Goal: Task Accomplishment & Management: Manage account settings

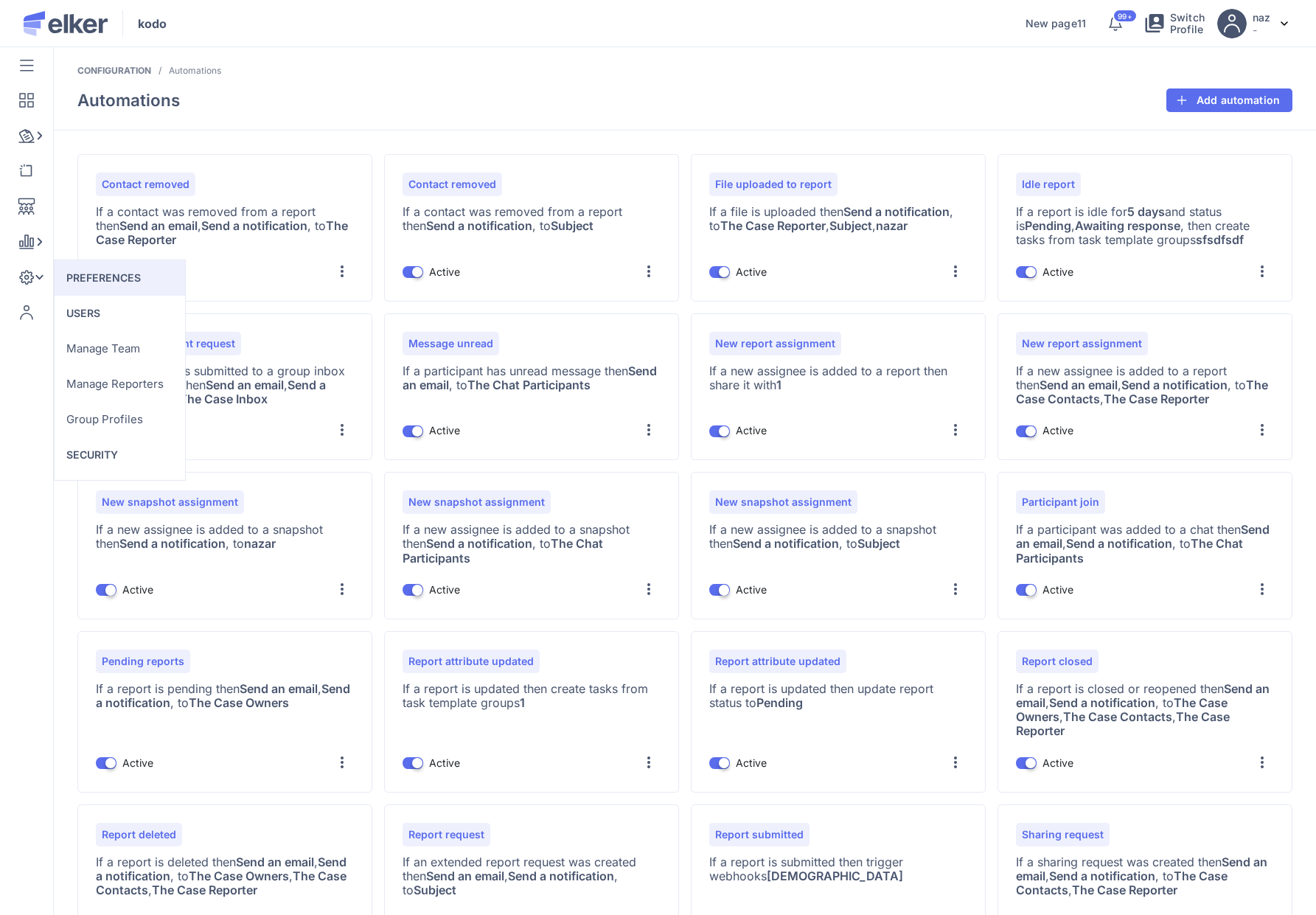
click at [105, 81] on div "Configuration / Automations / Automations Add automation" at bounding box center [685, 97] width 1262 height 65
click at [15, 64] on div at bounding box center [26, 64] width 22 height 24
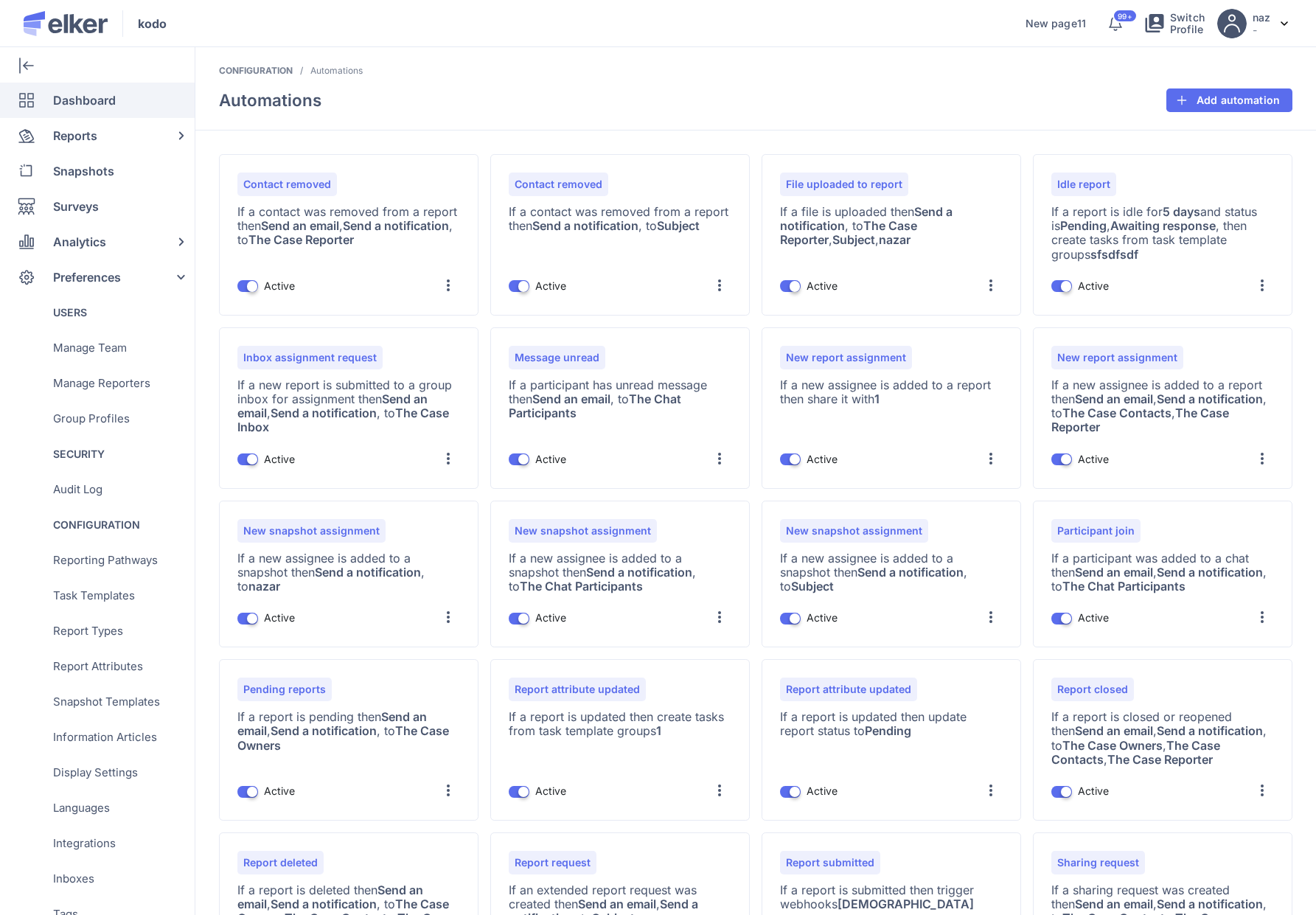
click at [63, 105] on span "Dashboard" at bounding box center [84, 99] width 63 height 35
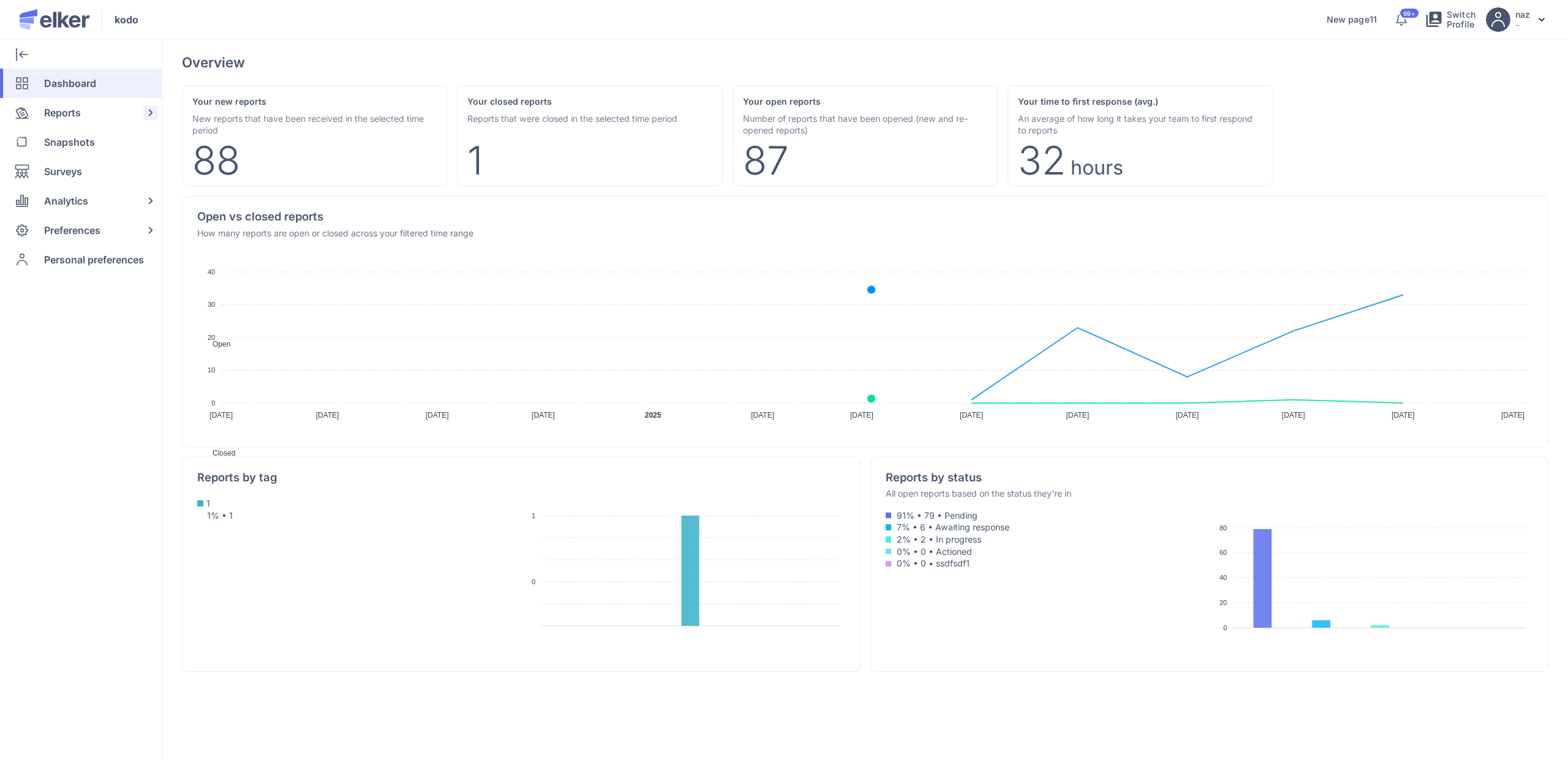
click at [62, 110] on span "Reports" at bounding box center [62, 113] width 37 height 29
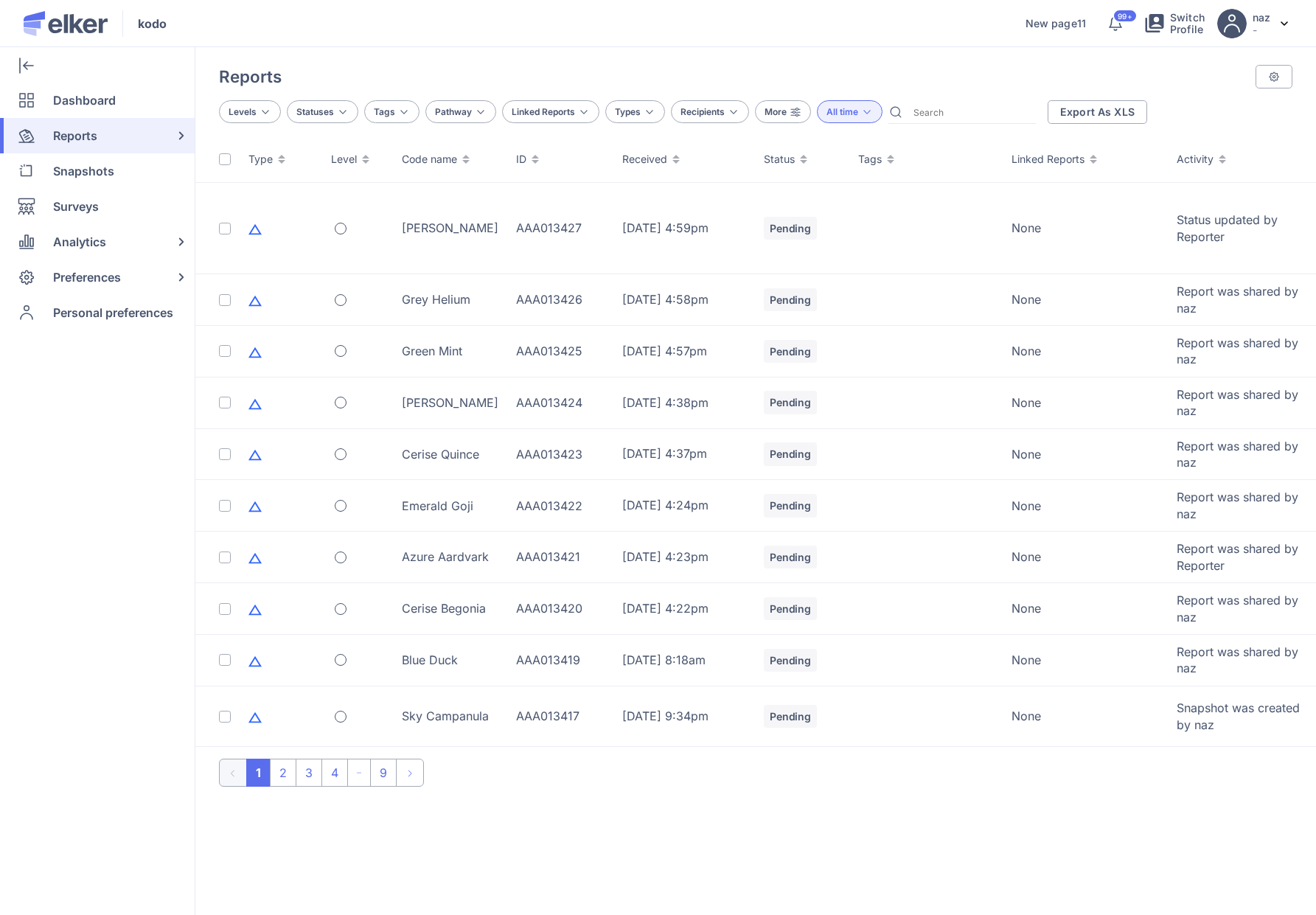
click at [841, 106] on span "All time" at bounding box center [841, 112] width 31 height 11
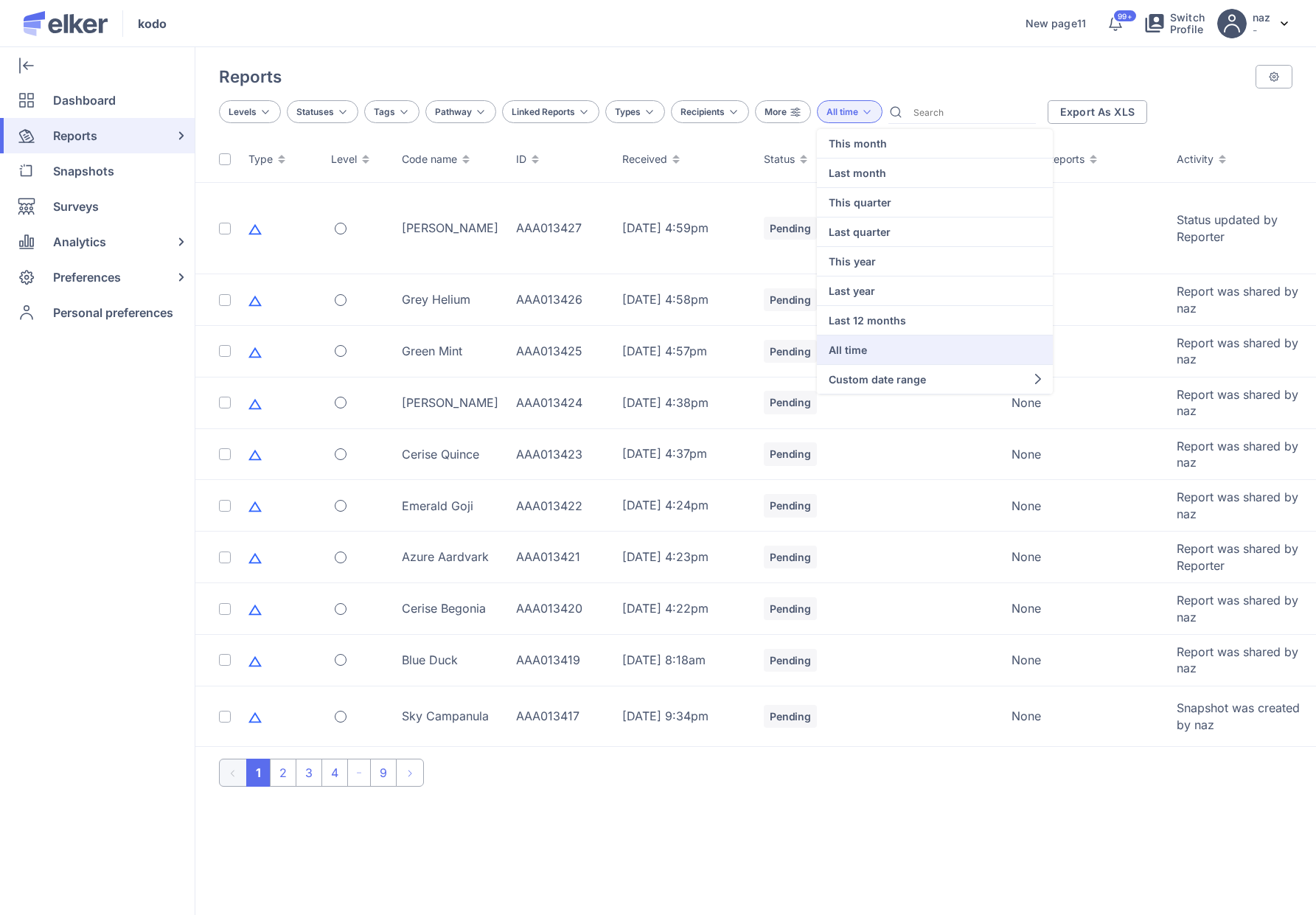
click at [794, 115] on icon at bounding box center [796, 112] width 11 height 11
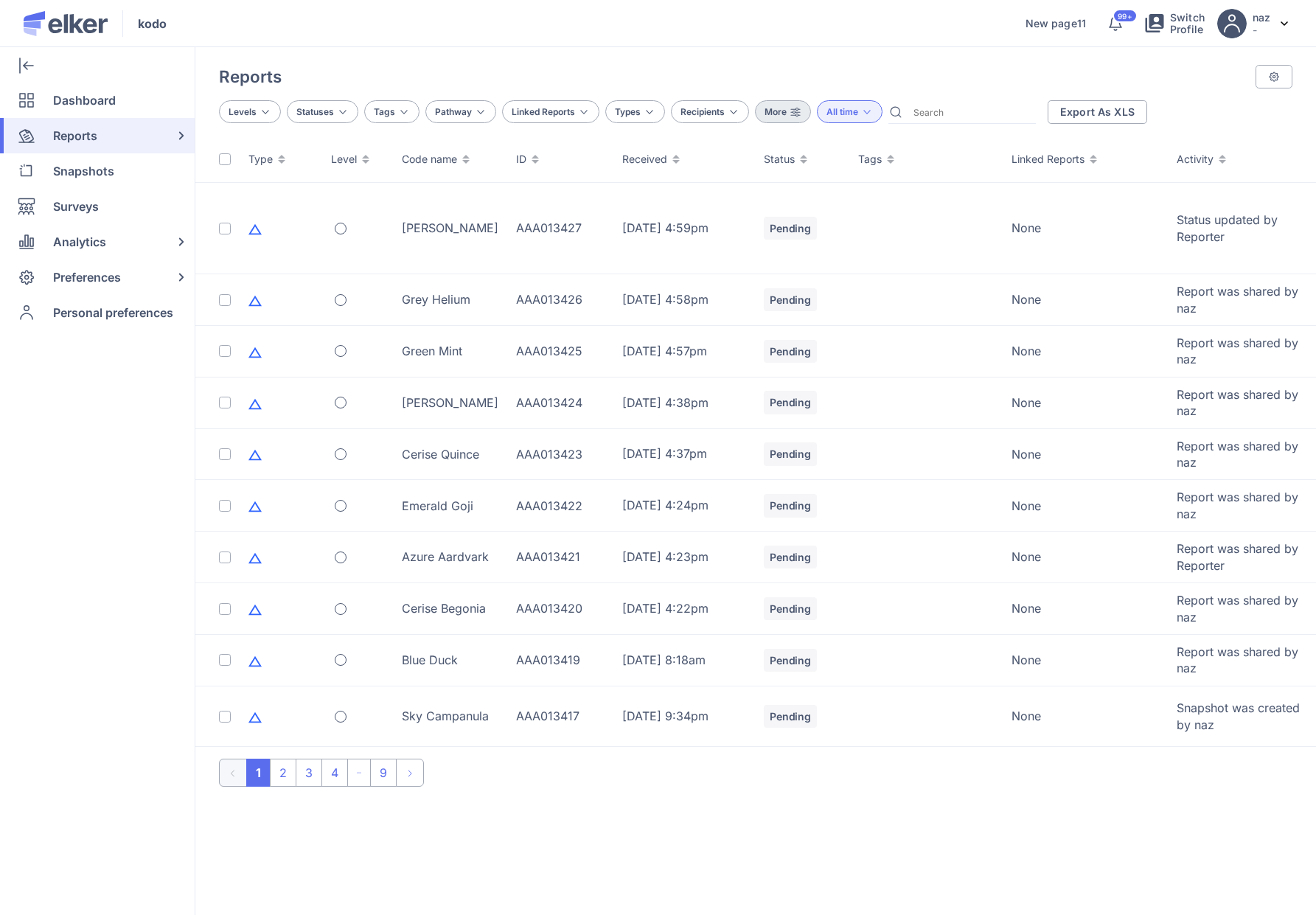
click at [794, 115] on icon at bounding box center [796, 112] width 11 height 11
click at [862, 114] on icon at bounding box center [867, 112] width 11 height 11
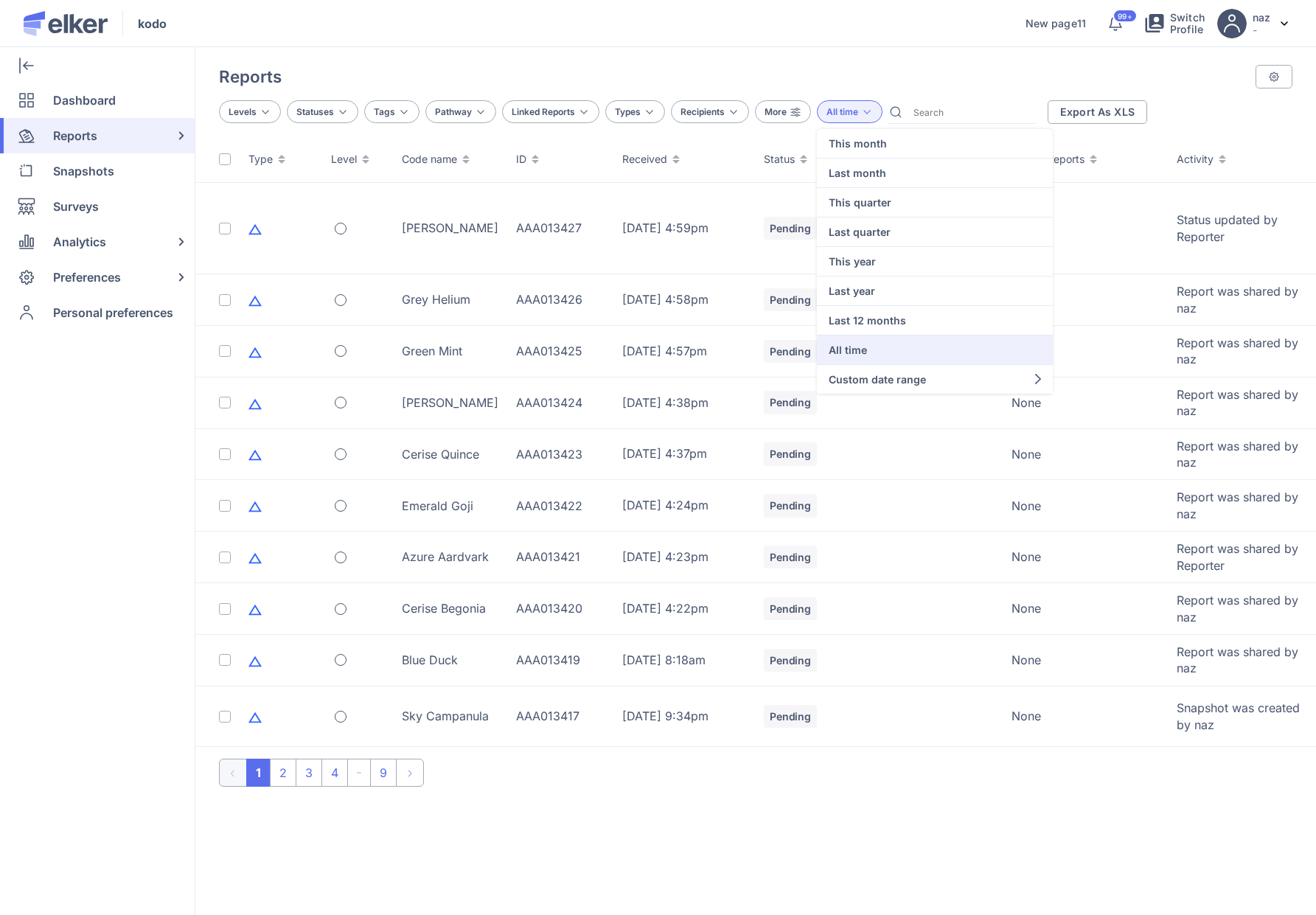
click at [793, 114] on icon at bounding box center [796, 112] width 11 height 11
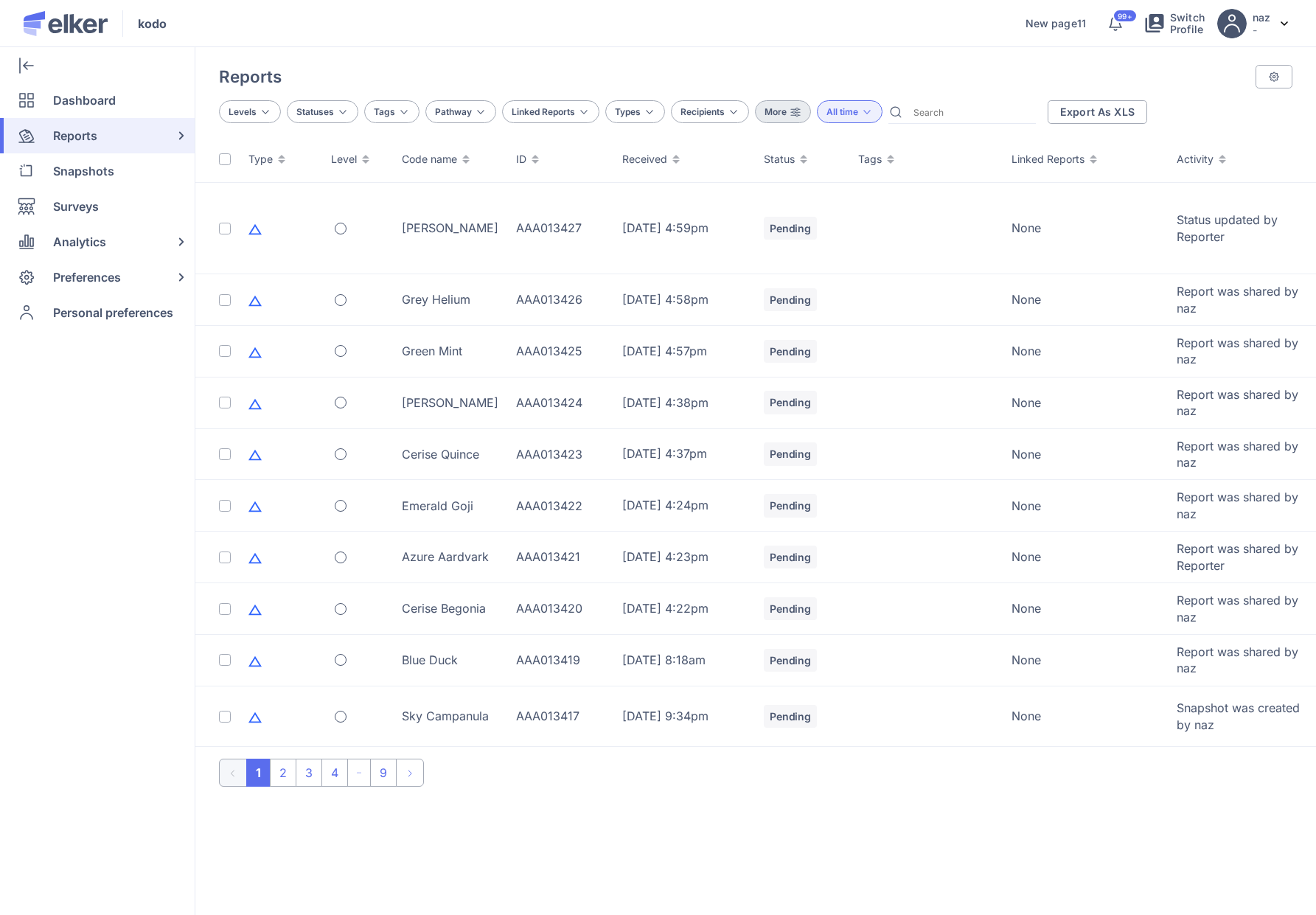
click at [793, 114] on icon at bounding box center [796, 112] width 11 height 11
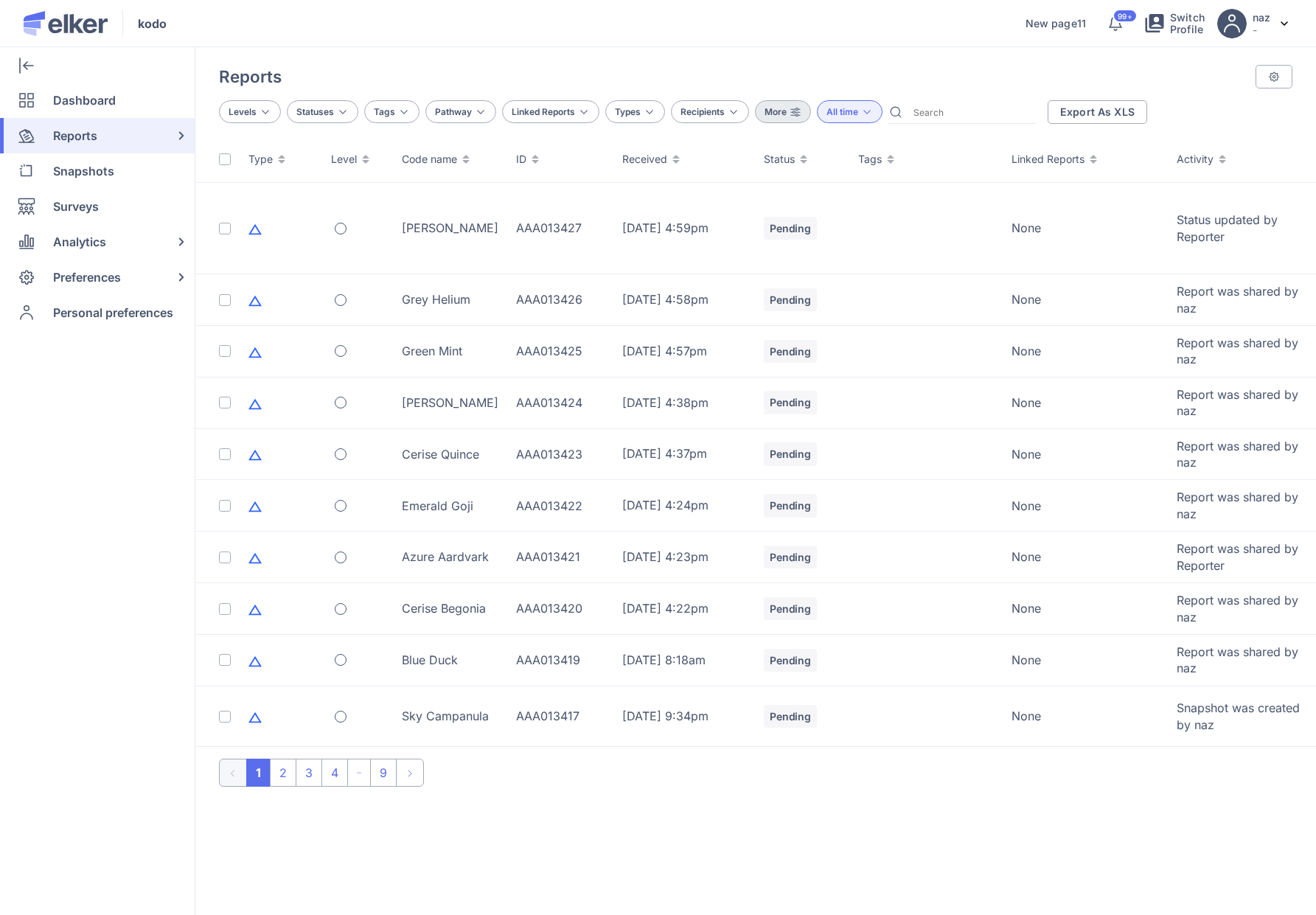
click at [793, 114] on icon at bounding box center [796, 112] width 11 height 11
click at [775, 110] on span "More" at bounding box center [775, 112] width 22 height 11
click at [718, 110] on span "Recipients" at bounding box center [702, 112] width 45 height 11
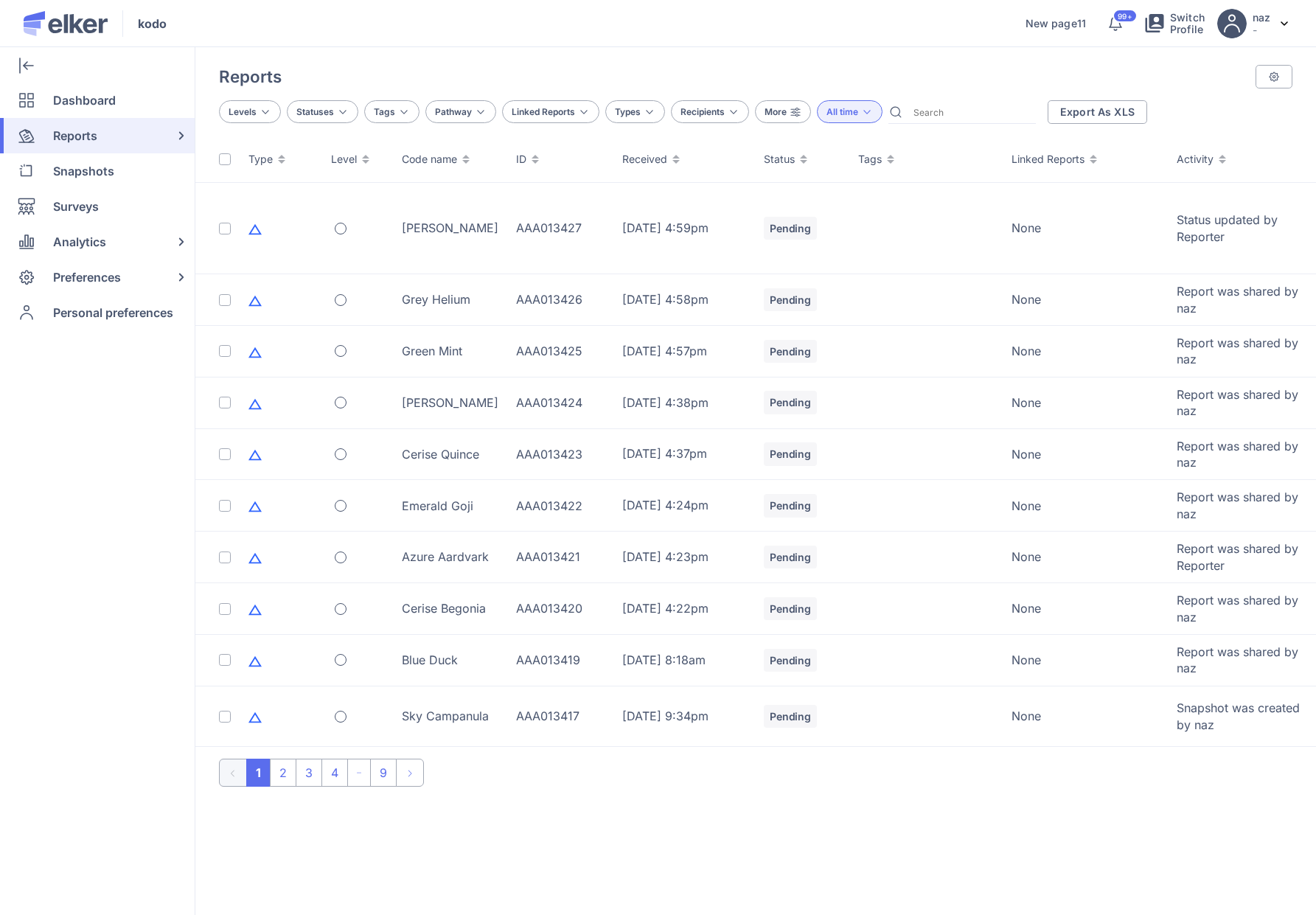
click at [753, 115] on div "Levels Statuses Tags Pathway Linked Reports Types Recipients More All time Expo…" at bounding box center [755, 112] width 1073 height 24
click at [753, 114] on div "Levels Statuses Tags Pathway Linked Reports Types Recipients More All time Expo…" at bounding box center [755, 112] width 1073 height 24
click at [765, 114] on span "More" at bounding box center [775, 112] width 22 height 11
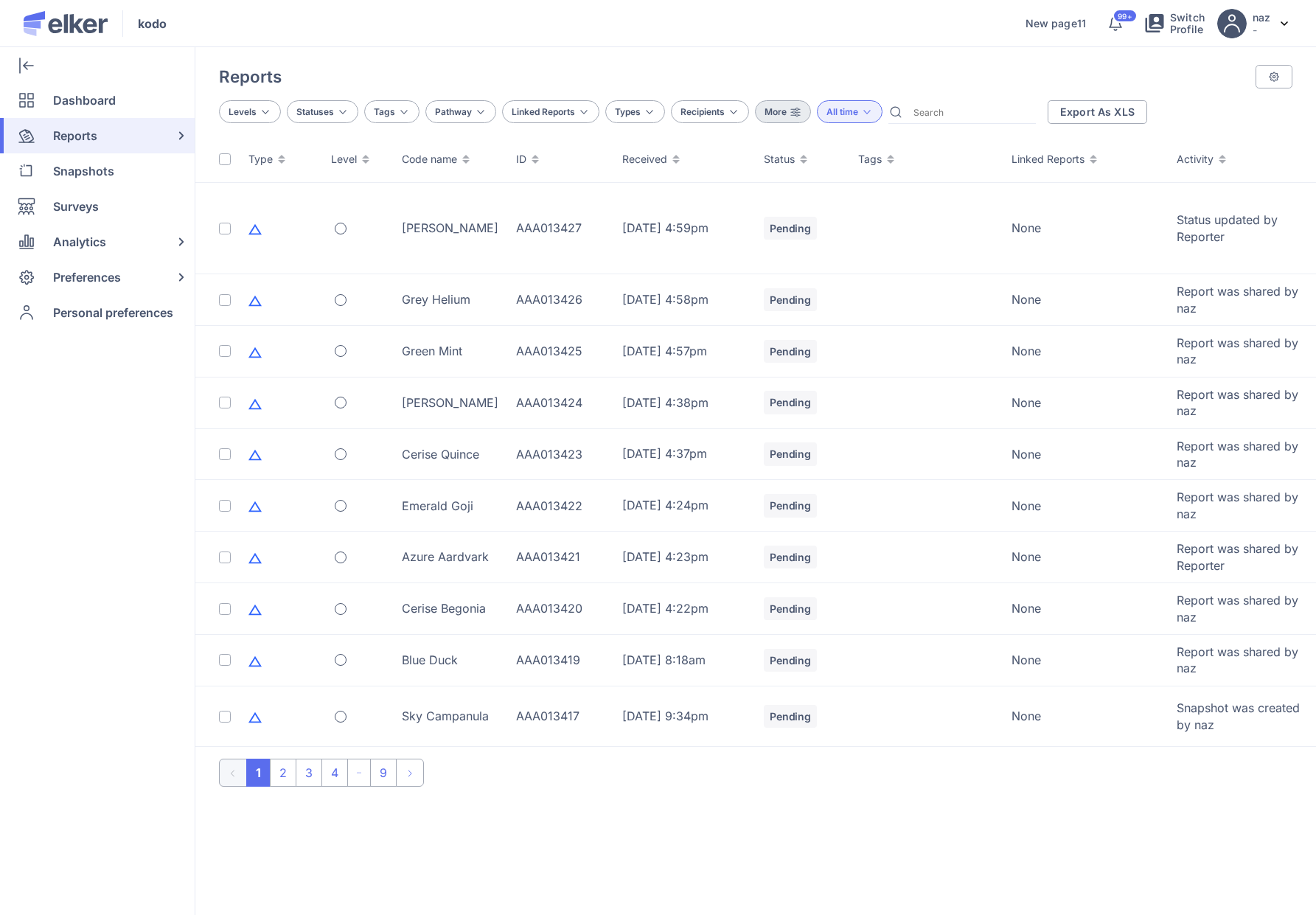
click at [765, 114] on span "More" at bounding box center [775, 112] width 22 height 11
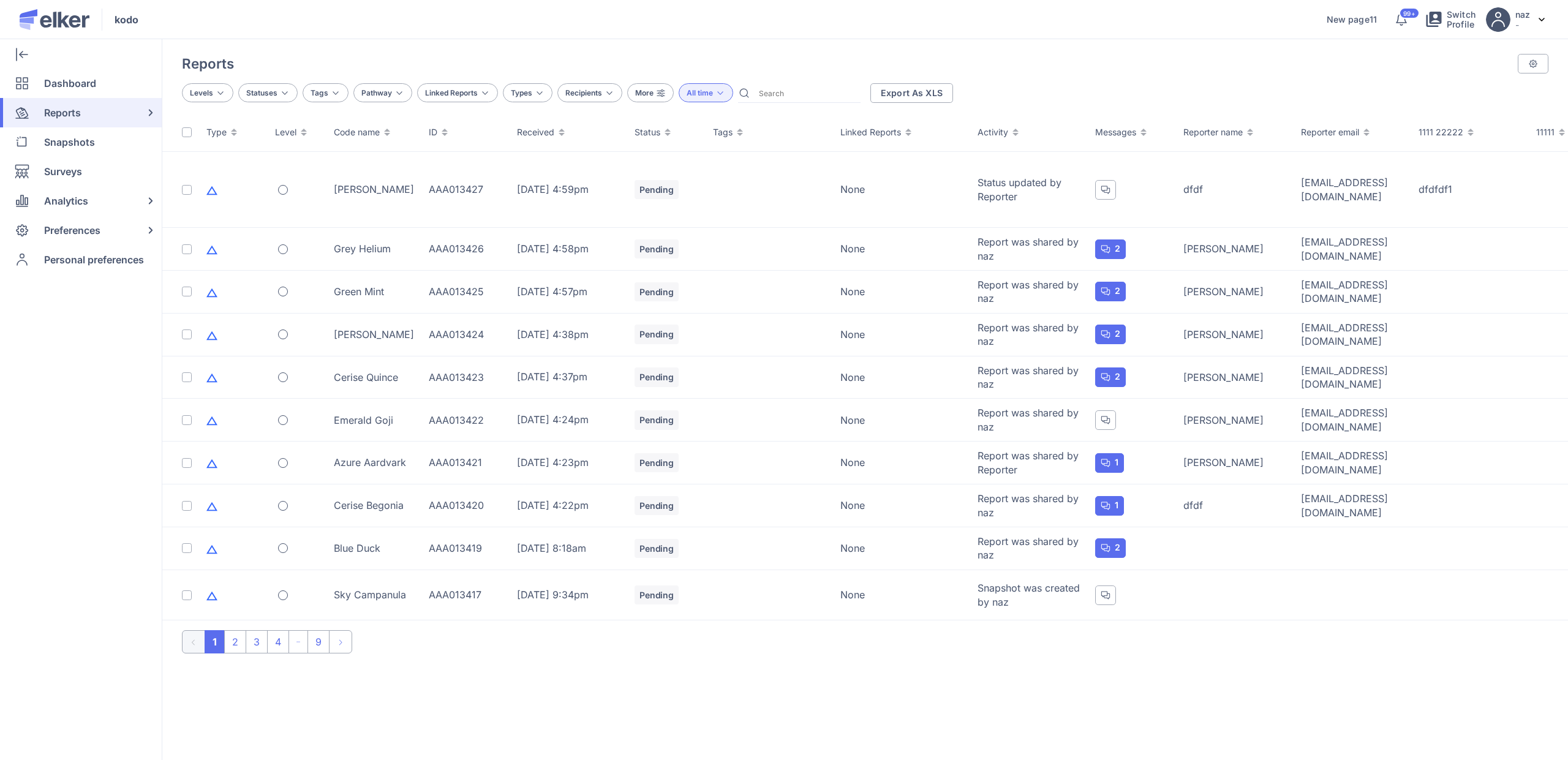
click at [637, 92] on span "More" at bounding box center [644, 93] width 18 height 9
click at [638, 92] on span "More" at bounding box center [644, 93] width 18 height 9
click at [571, 104] on div "Levels Statuses Tags Pathway Linked Reports Types Recipients More All time Expo…" at bounding box center [865, 93] width 1406 height 39
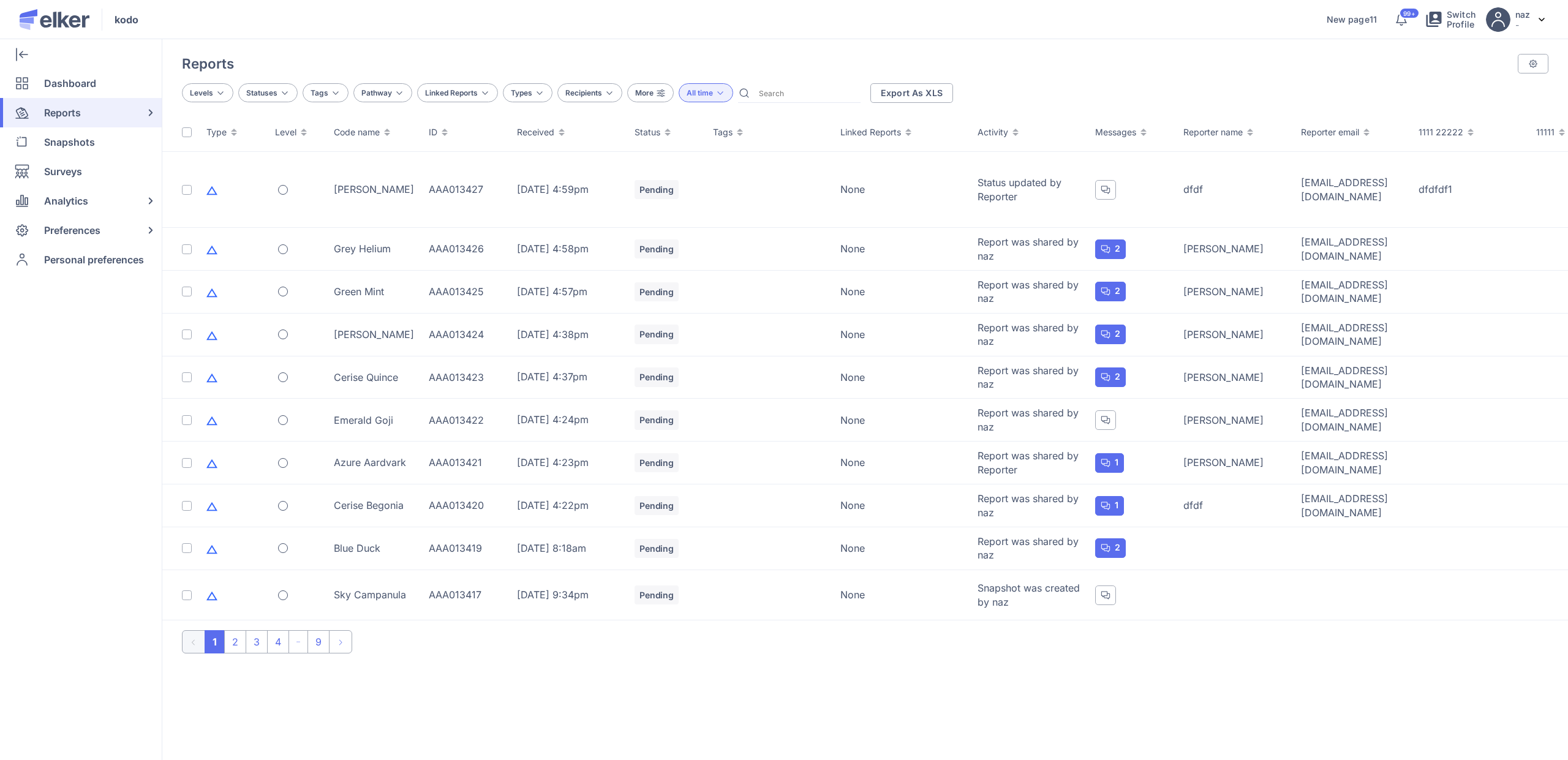
click at [582, 94] on span "Recipients" at bounding box center [583, 93] width 37 height 9
click at [583, 94] on span "Recipients" at bounding box center [583, 93] width 37 height 9
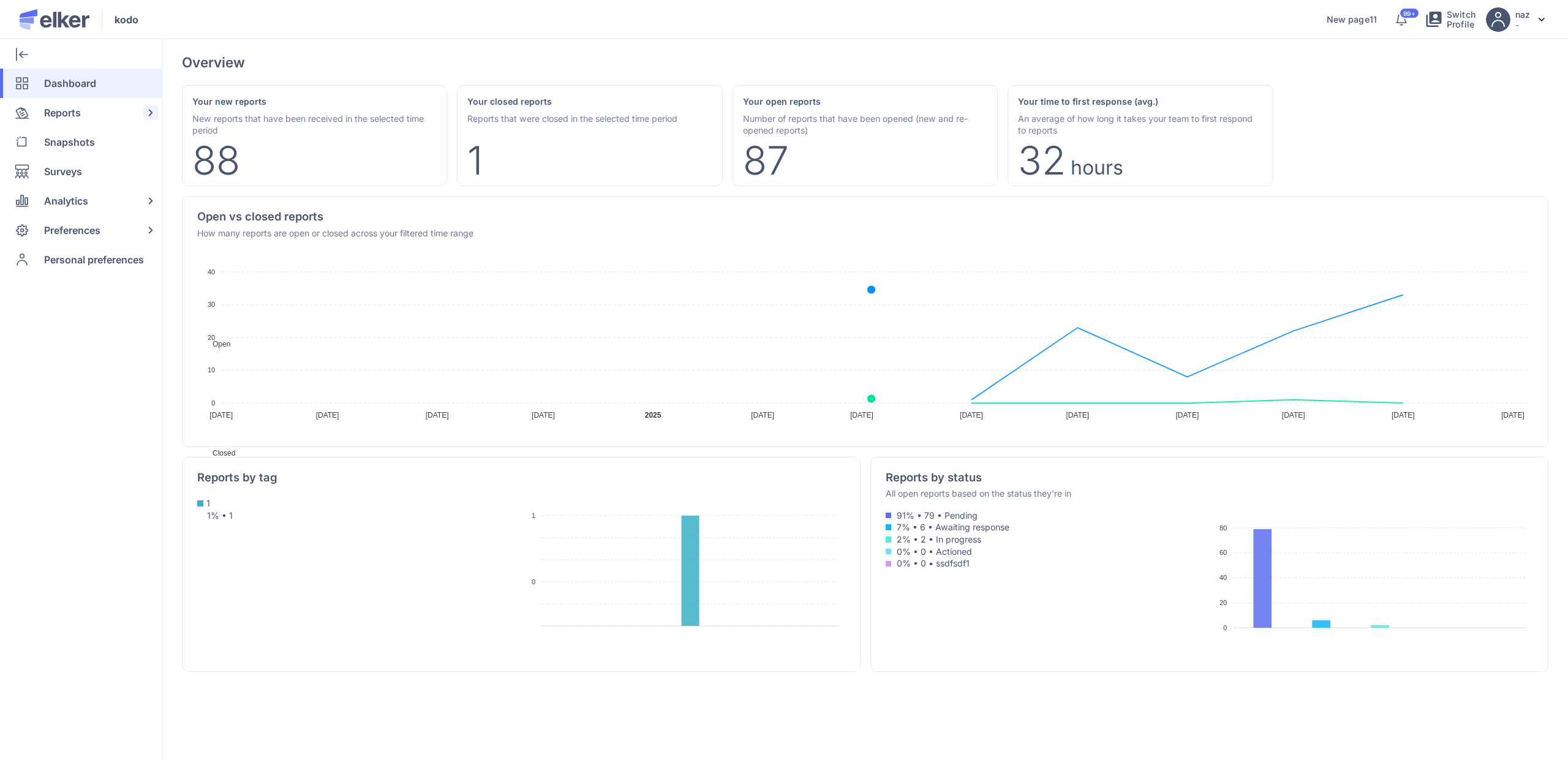
click at [69, 105] on span "Reports" at bounding box center [62, 113] width 37 height 29
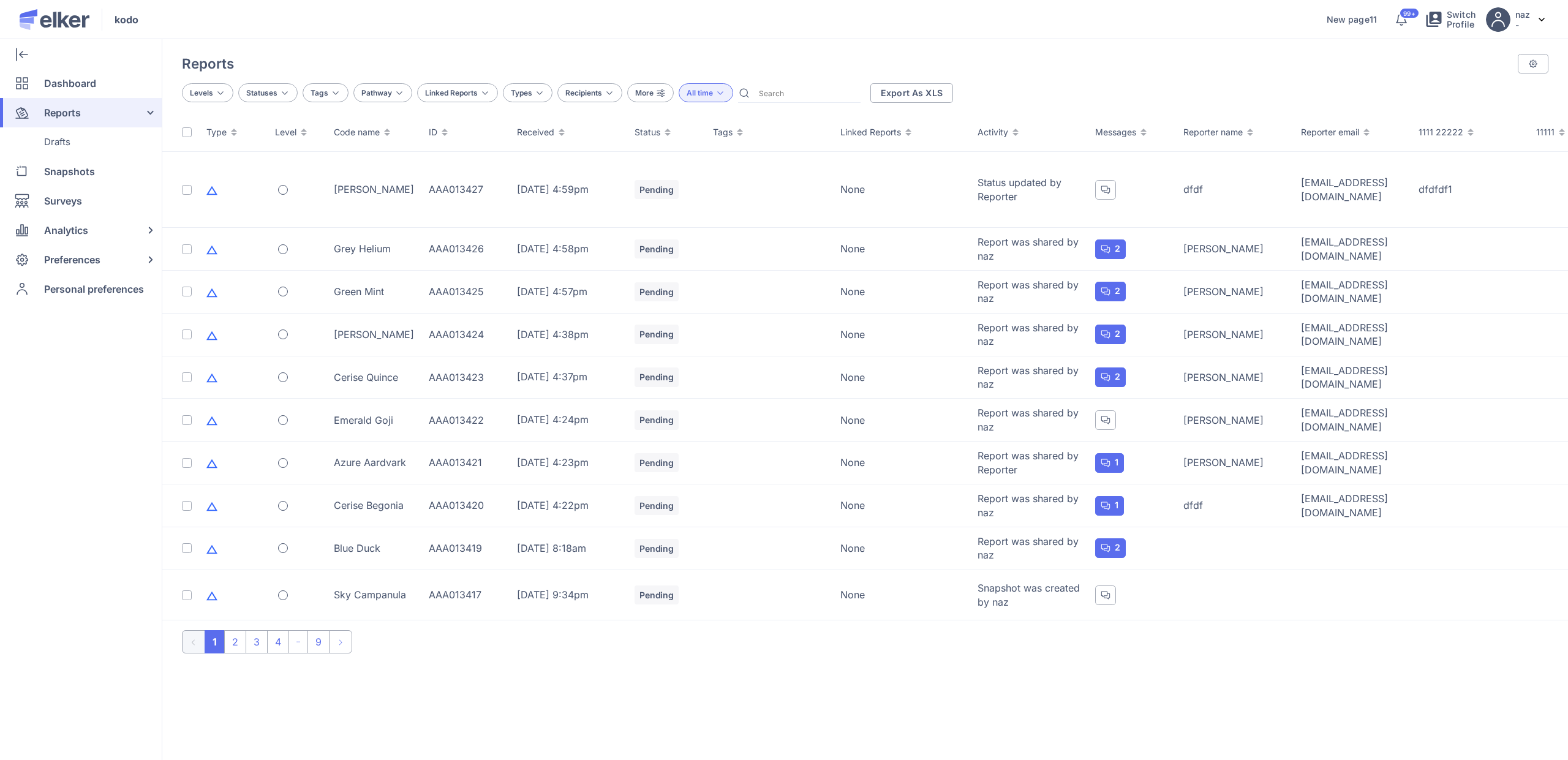
click at [648, 83] on div "Levels Statuses Tags Pathway Linked Reports Types Recipients More All time Expo…" at bounding box center [865, 93] width 1406 height 39
click at [648, 88] on span "More" at bounding box center [644, 93] width 18 height 9
click at [679, 121] on div "sgfgfdg" at bounding box center [705, 120] width 157 height 24
click at [677, 120] on div "sgfgfdg" at bounding box center [705, 120] width 157 height 25
click at [689, 147] on div "dfdg" at bounding box center [705, 145] width 157 height 25
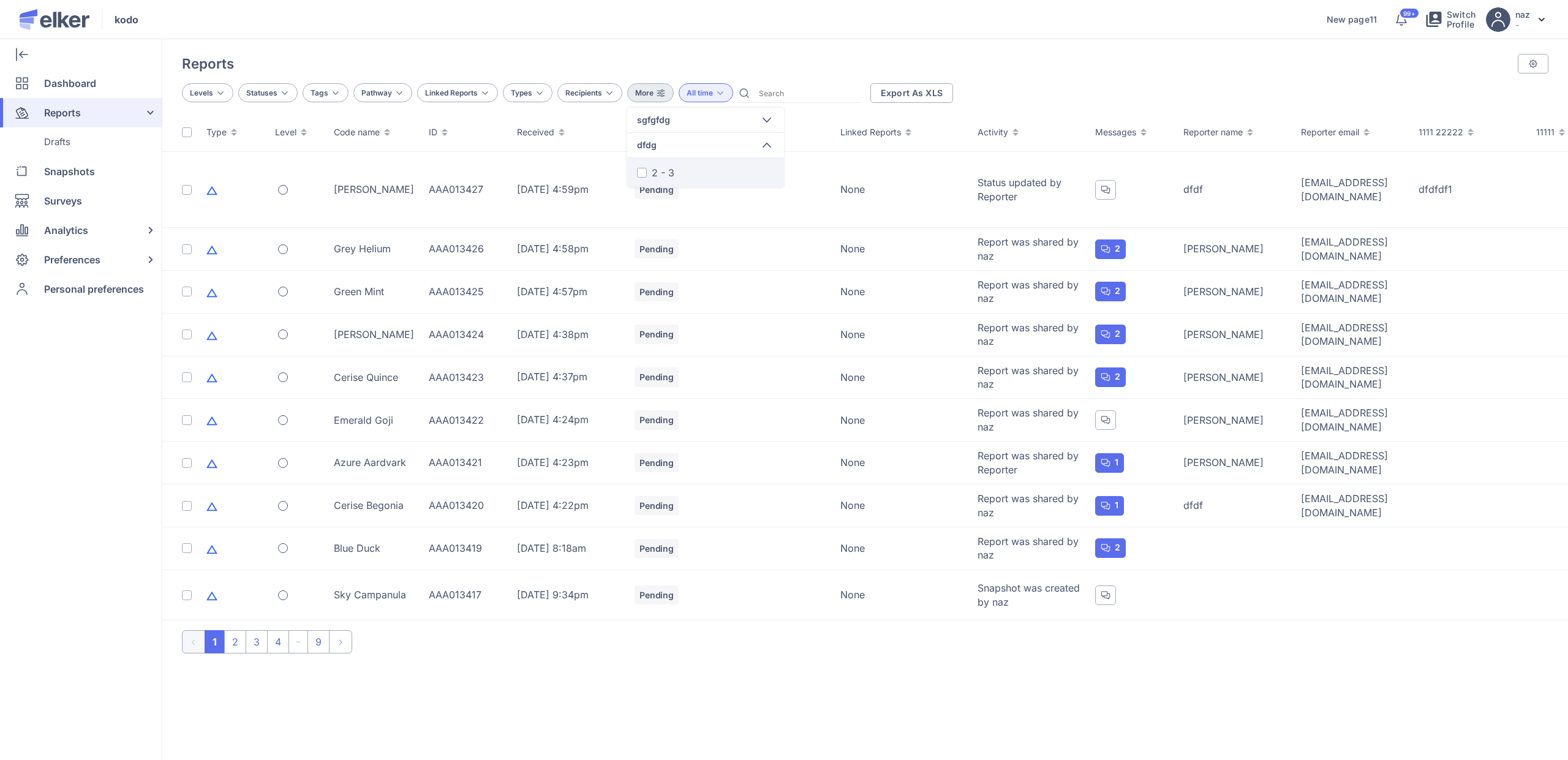
click at [665, 167] on div "2 - 3" at bounding box center [663, 172] width 23 height 15
click at [0, 0] on input "2 - 3" at bounding box center [0, 0] width 0 height 0
click at [670, 126] on div "sgfgfdg" at bounding box center [705, 120] width 157 height 24
click at [648, 346] on span "Apply" at bounding box center [653, 350] width 20 height 9
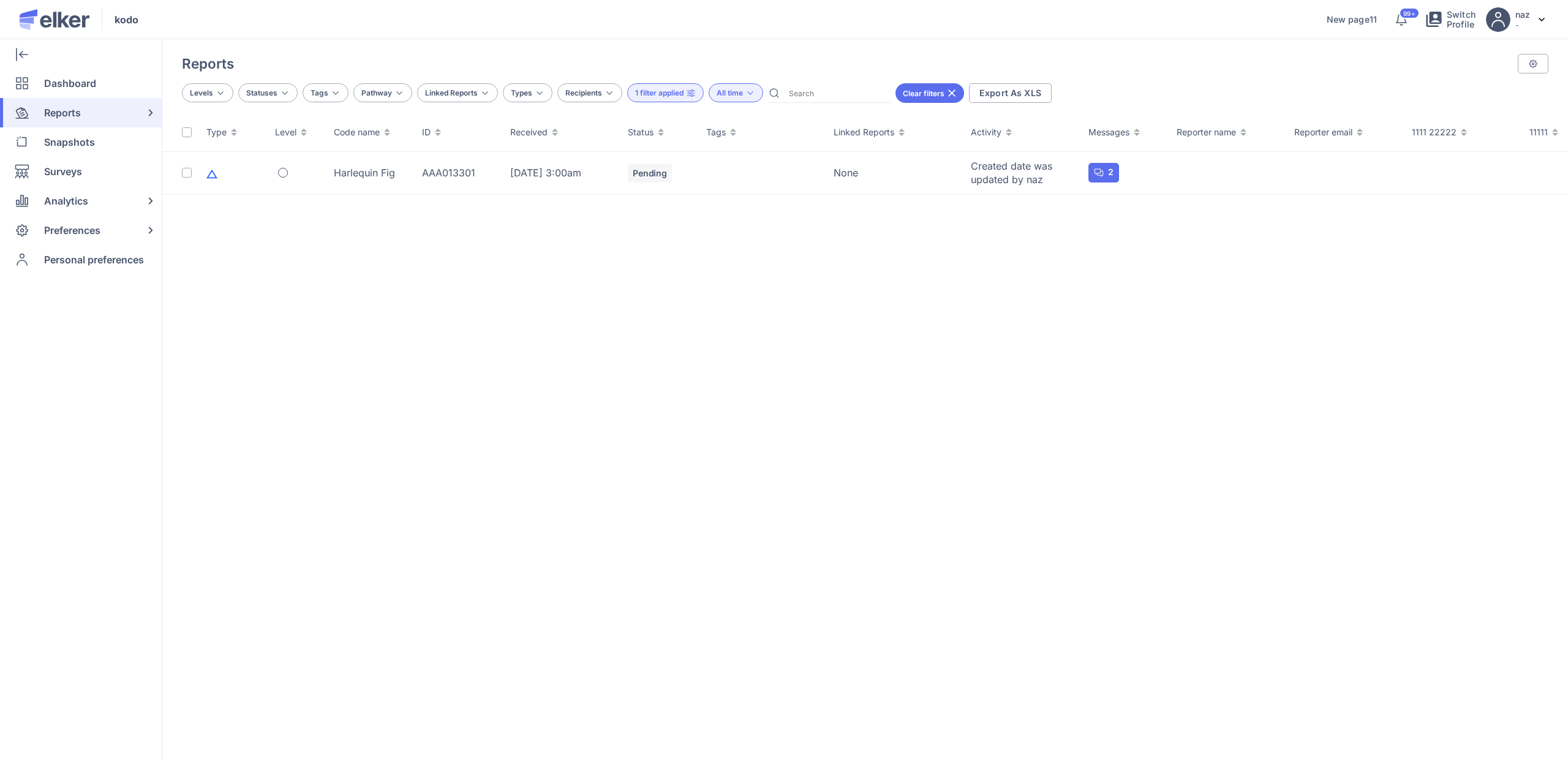
click at [689, 98] on div "1 filter applied" at bounding box center [665, 93] width 76 height 19
click at [693, 142] on div "dfdg" at bounding box center [705, 145] width 157 height 25
click at [664, 175] on div "2 - 3" at bounding box center [663, 172] width 23 height 15
click at [0, 0] on input "2 - 3" at bounding box center [0, 0] width 0 height 0
click at [665, 121] on span "sgfgfdg" at bounding box center [653, 120] width 33 height 13
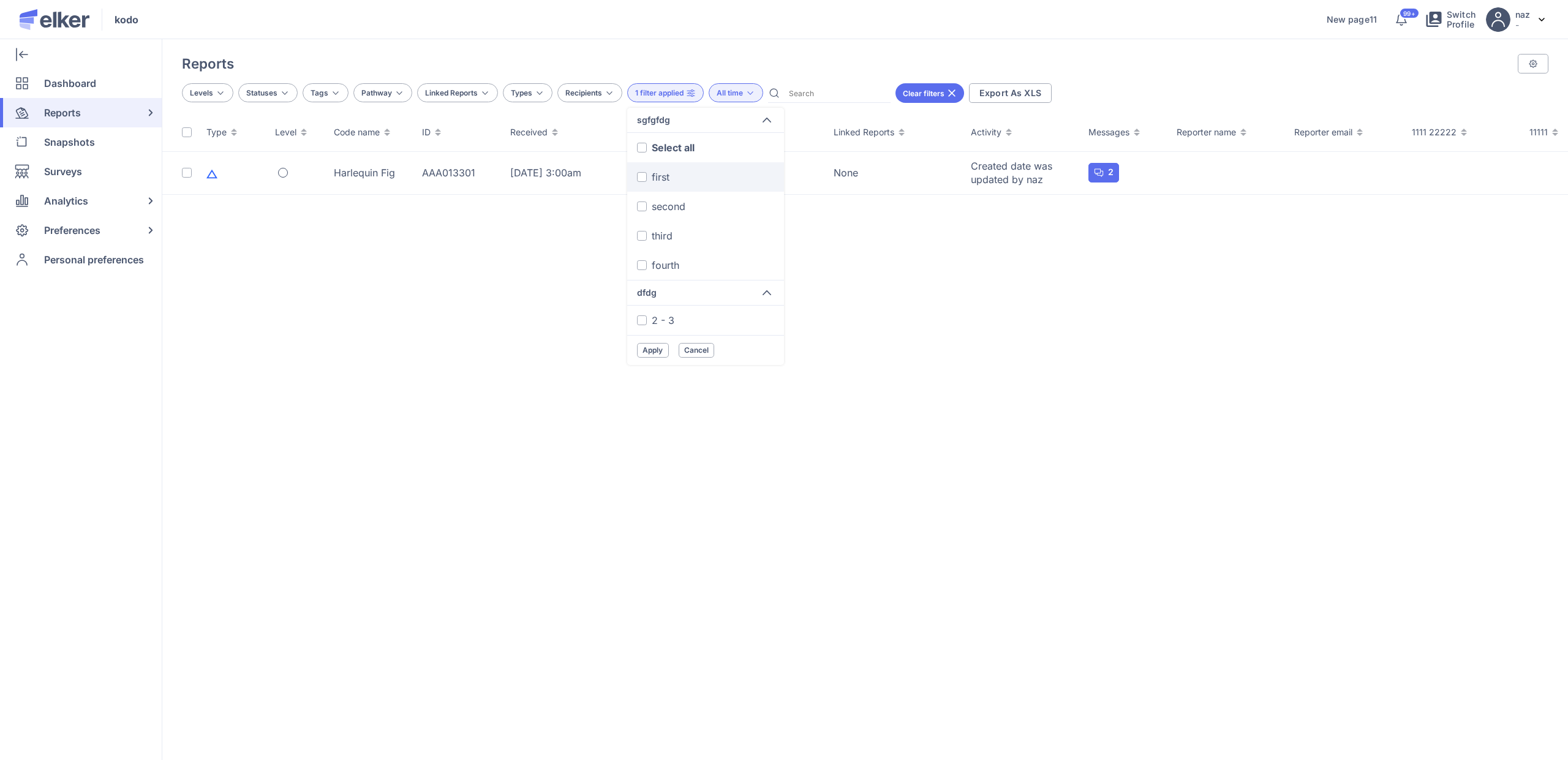
click at [661, 172] on div "first" at bounding box center [660, 177] width 18 height 15
click at [0, 0] on input "first" at bounding box center [0, 0] width 0 height 0
click at [648, 349] on span "Apply" at bounding box center [653, 350] width 20 height 9
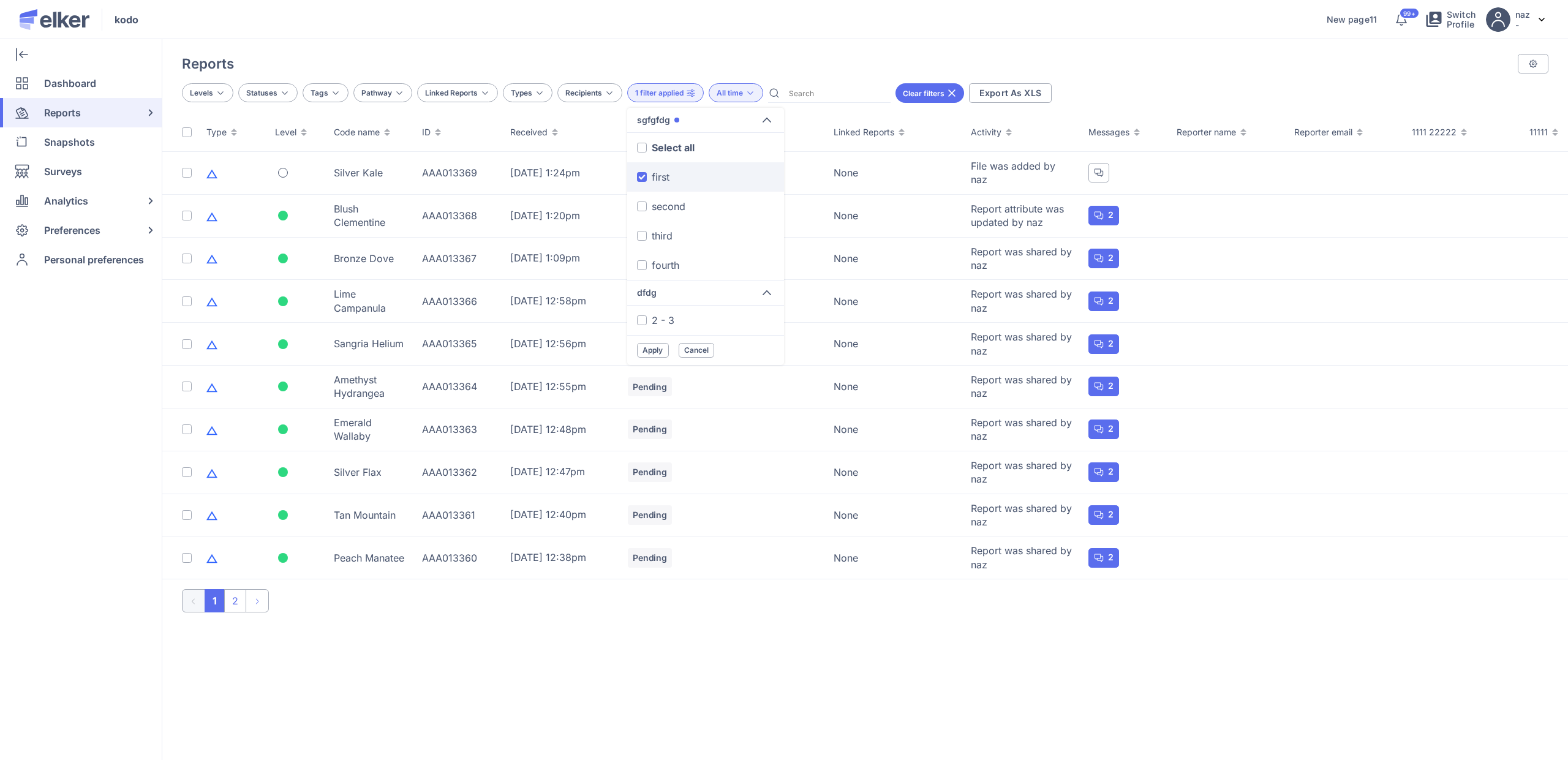
click at [653, 178] on div "first" at bounding box center [660, 177] width 18 height 15
click at [0, 0] on input "first" at bounding box center [0, 0] width 0 height 0
click at [816, 44] on div "Reports CONFIGURE COLUMNS Type ON Level ON Code name ON ID ON Received ON Statu…" at bounding box center [865, 400] width 1406 height 721
click at [673, 98] on div "1 filter applied" at bounding box center [664, 93] width 76 height 19
click at [659, 90] on span "1 filter applied" at bounding box center [658, 93] width 48 height 9
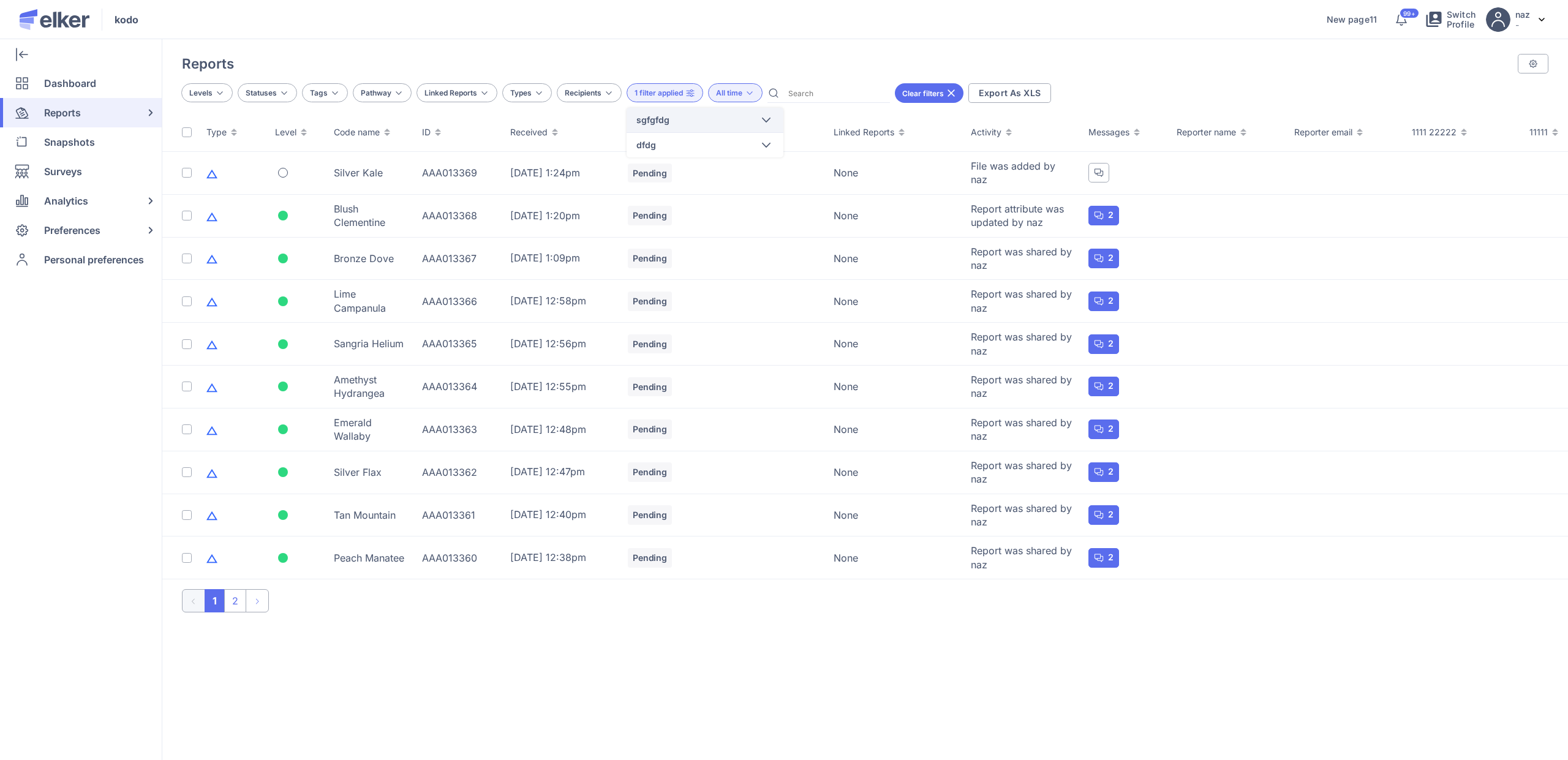
click at [656, 123] on span "sgfgfdg" at bounding box center [653, 120] width 33 height 13
click at [637, 205] on span at bounding box center [642, 206] width 9 height 9
click at [0, 0] on input "second" at bounding box center [0, 0] width 0 height 0
click at [639, 242] on label "third" at bounding box center [704, 235] width 157 height 29
click at [0, 0] on input "third" at bounding box center [0, 0] width 0 height 0
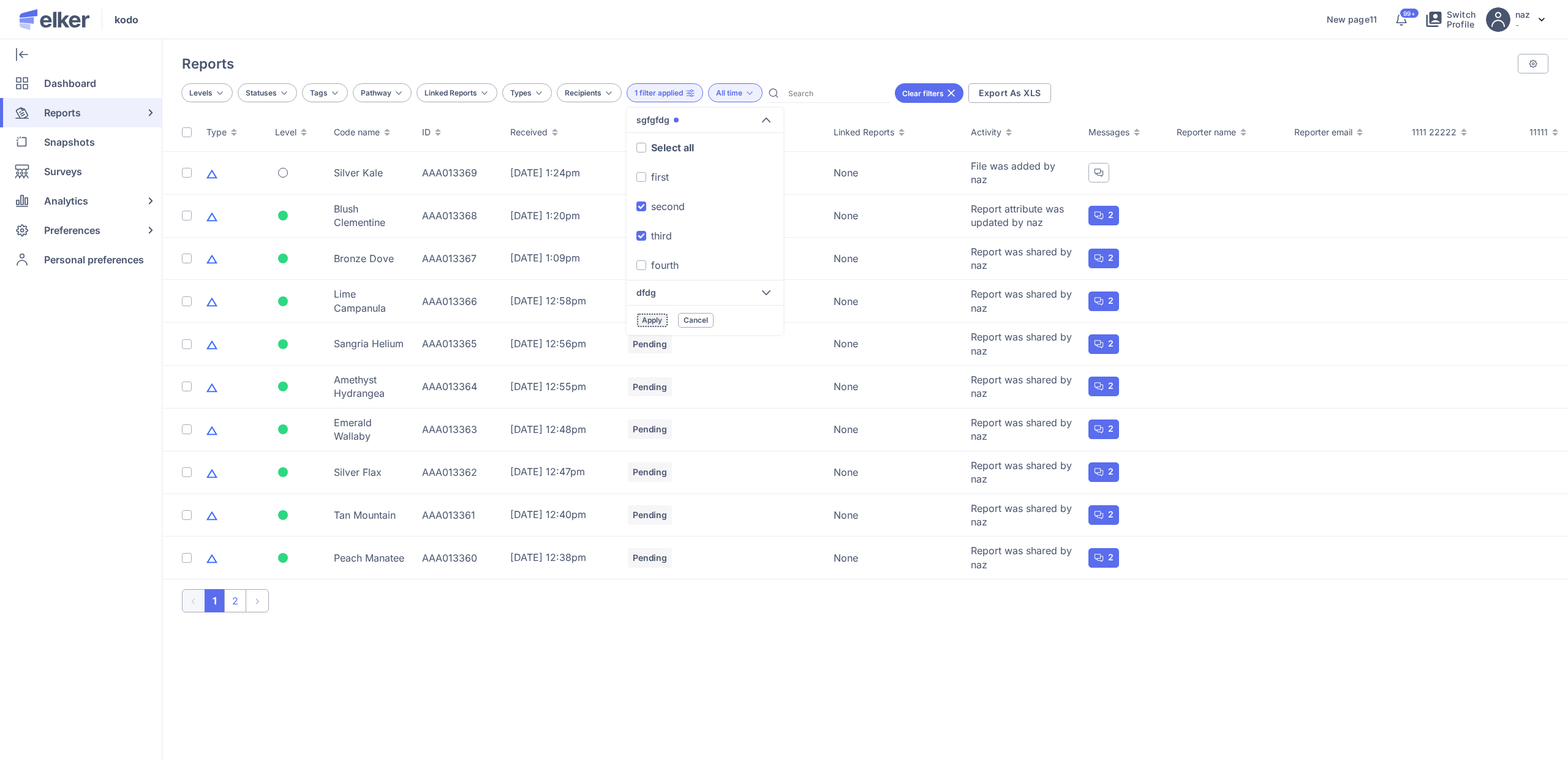
click at [649, 322] on span "Apply" at bounding box center [653, 320] width 20 height 9
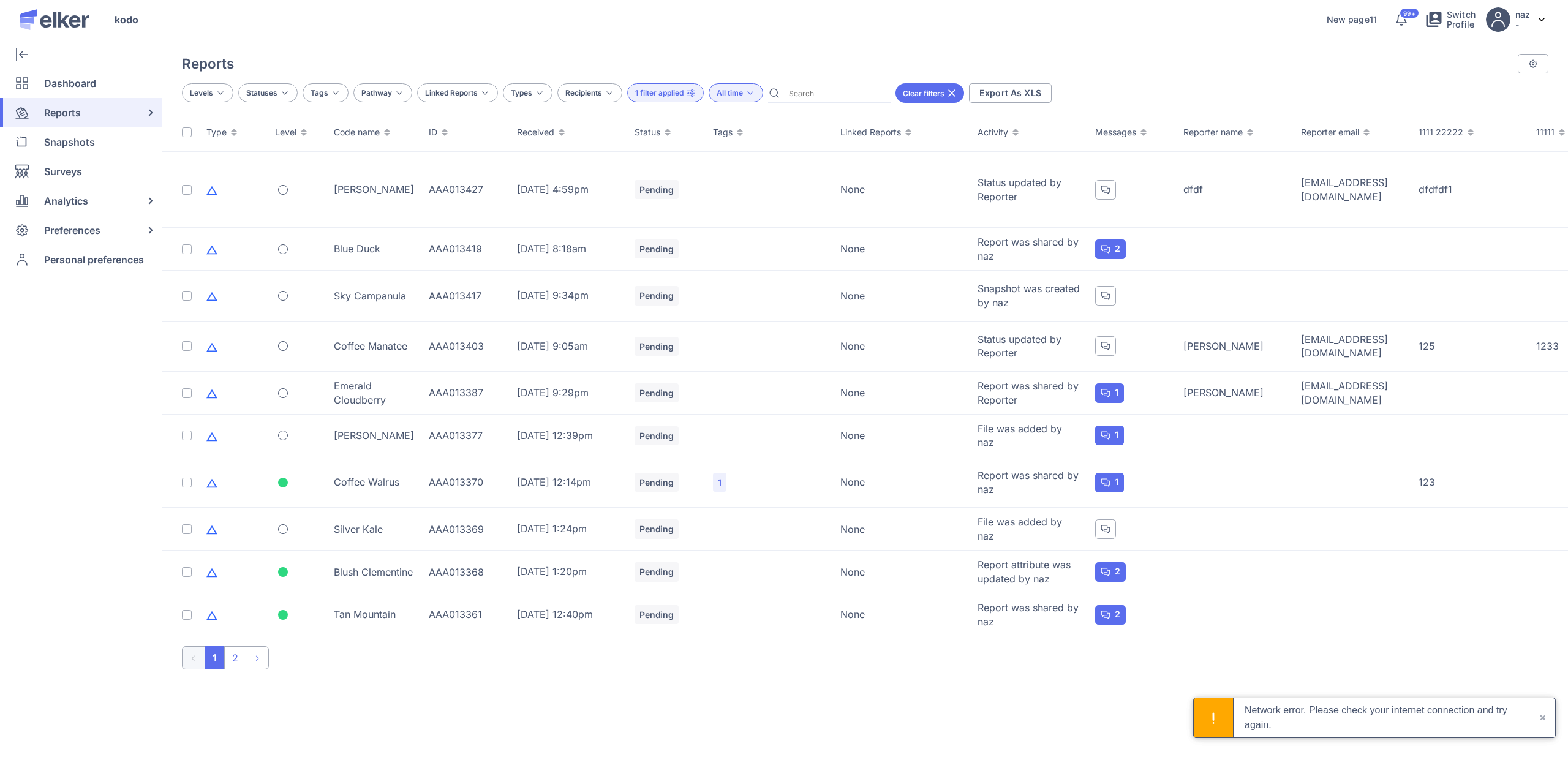
click at [659, 95] on span "1 filter applied" at bounding box center [659, 93] width 48 height 9
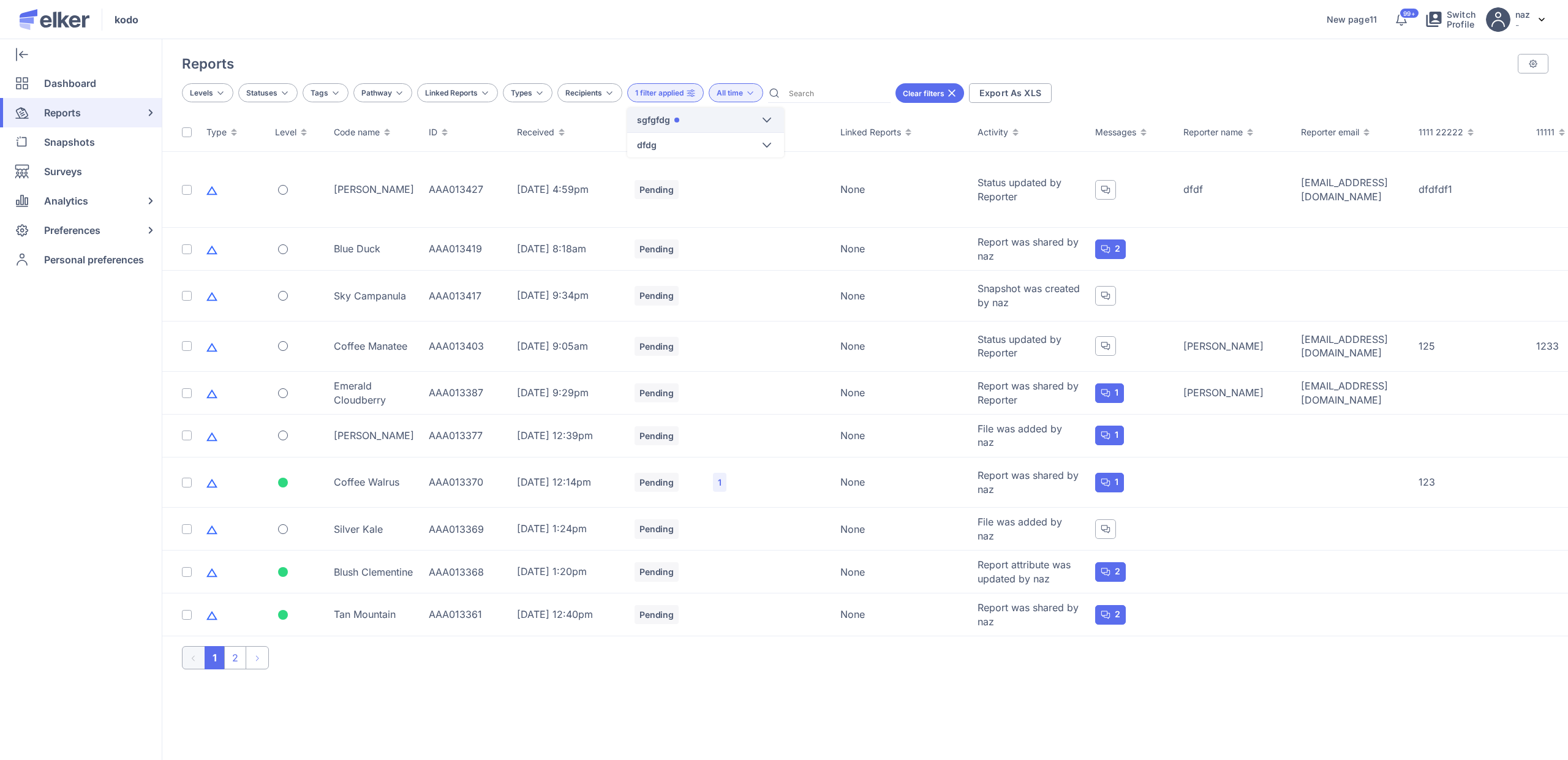
click at [671, 118] on span "sgfgfdg" at bounding box center [658, 120] width 43 height 13
click at [874, 50] on div "Reports CONFIGURE COLUMNS Type ON Level ON Code name ON ID ON Received ON Statu…" at bounding box center [865, 400] width 1406 height 721
click at [645, 95] on span "1 filter applied" at bounding box center [659, 93] width 48 height 9
click at [675, 113] on div "sgfgfdg" at bounding box center [705, 120] width 157 height 24
click at [663, 172] on div "first" at bounding box center [660, 177] width 18 height 15
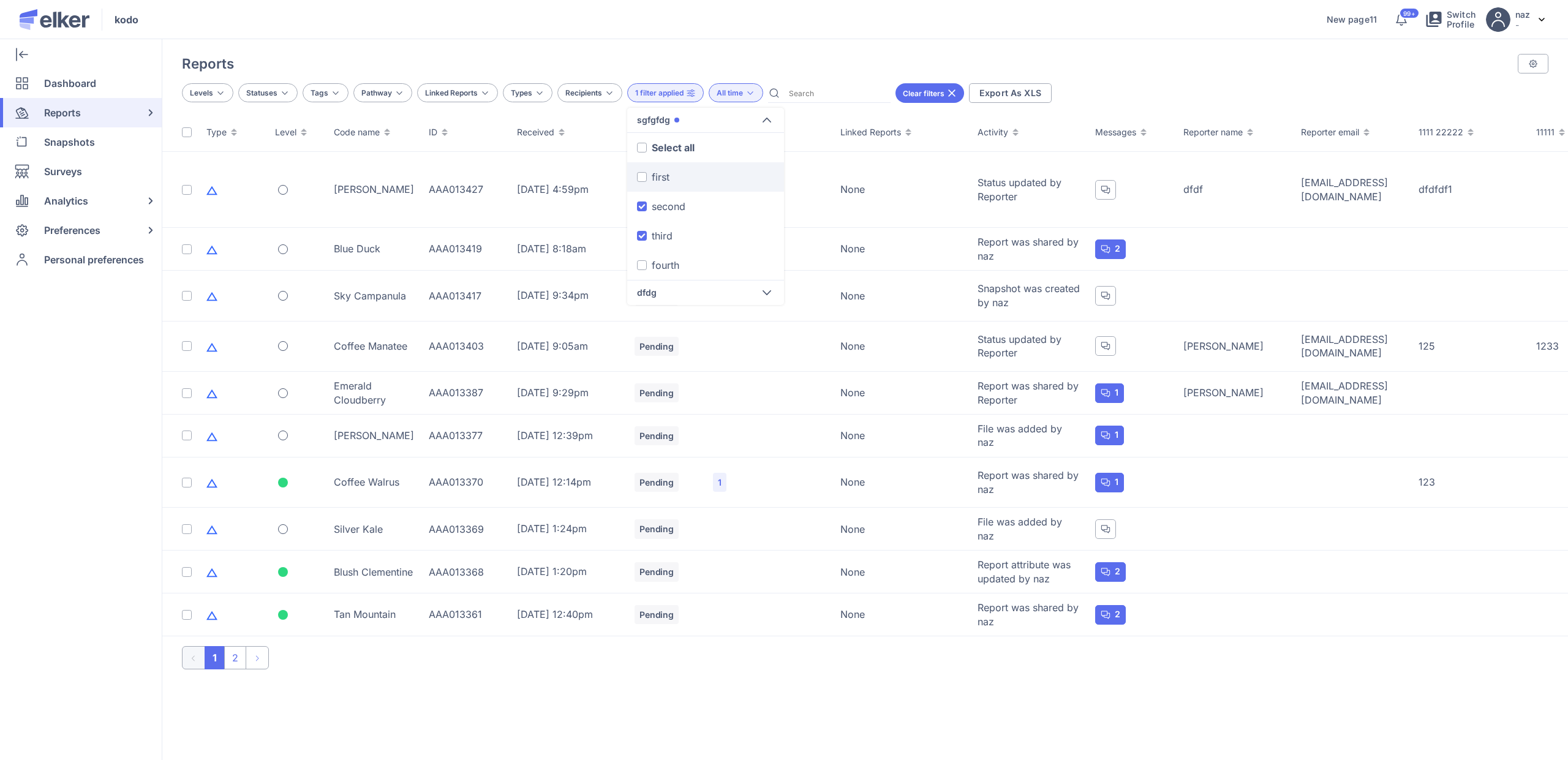
click at [0, 0] on input "first" at bounding box center [0, 0] width 0 height 0
click at [654, 319] on span "Apply" at bounding box center [653, 320] width 20 height 9
click at [656, 317] on span "Apply" at bounding box center [653, 320] width 20 height 9
click at [642, 175] on span at bounding box center [642, 177] width 9 height 9
click at [0, 0] on input "first" at bounding box center [0, 0] width 0 height 0
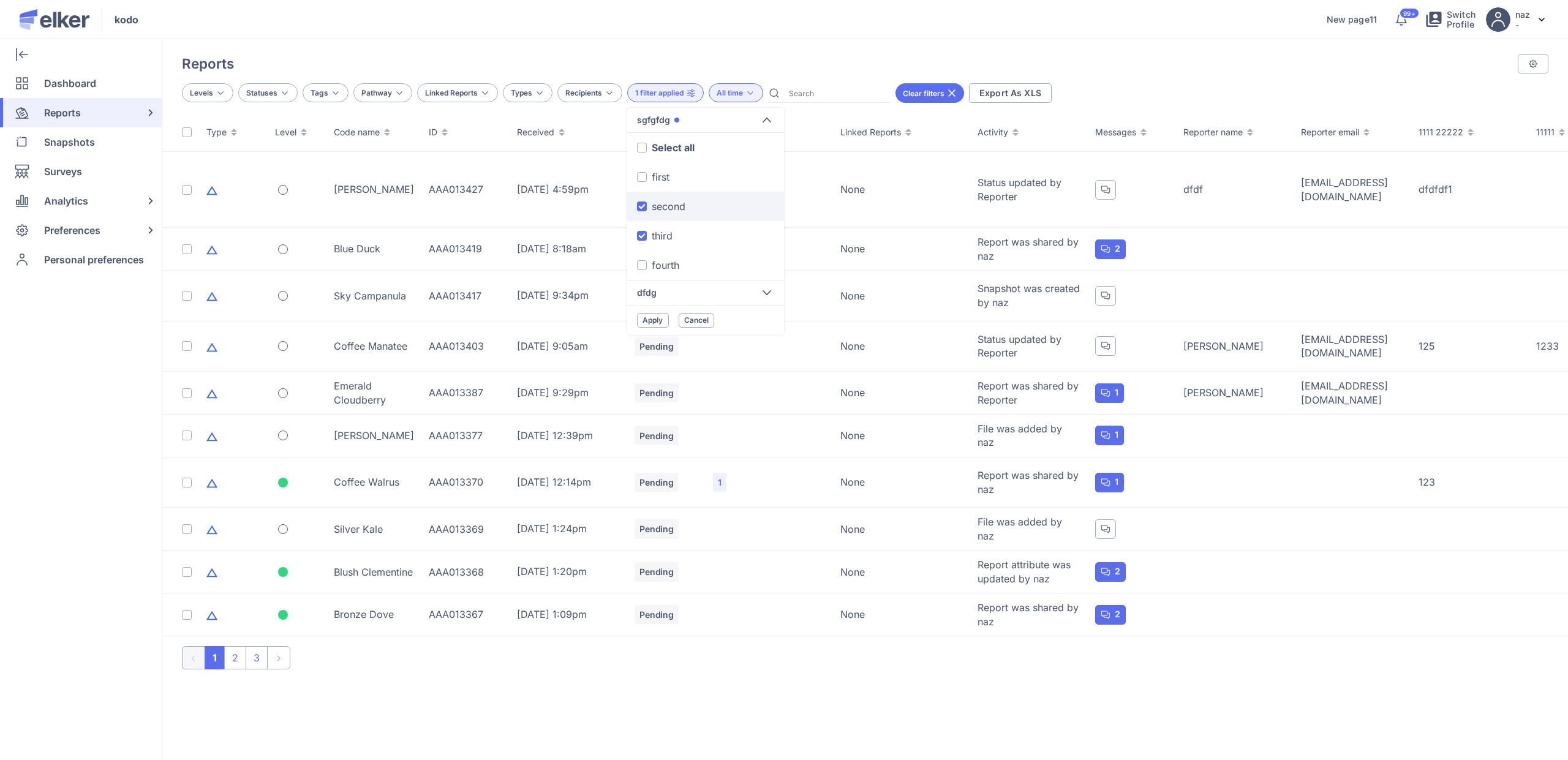
click at [640, 201] on span at bounding box center [642, 206] width 9 height 9
click at [0, 0] on input "second" at bounding box center [0, 0] width 0 height 0
click at [647, 236] on label "third" at bounding box center [705, 235] width 157 height 29
click at [0, 0] on input "third" at bounding box center [0, 0] width 0 height 0
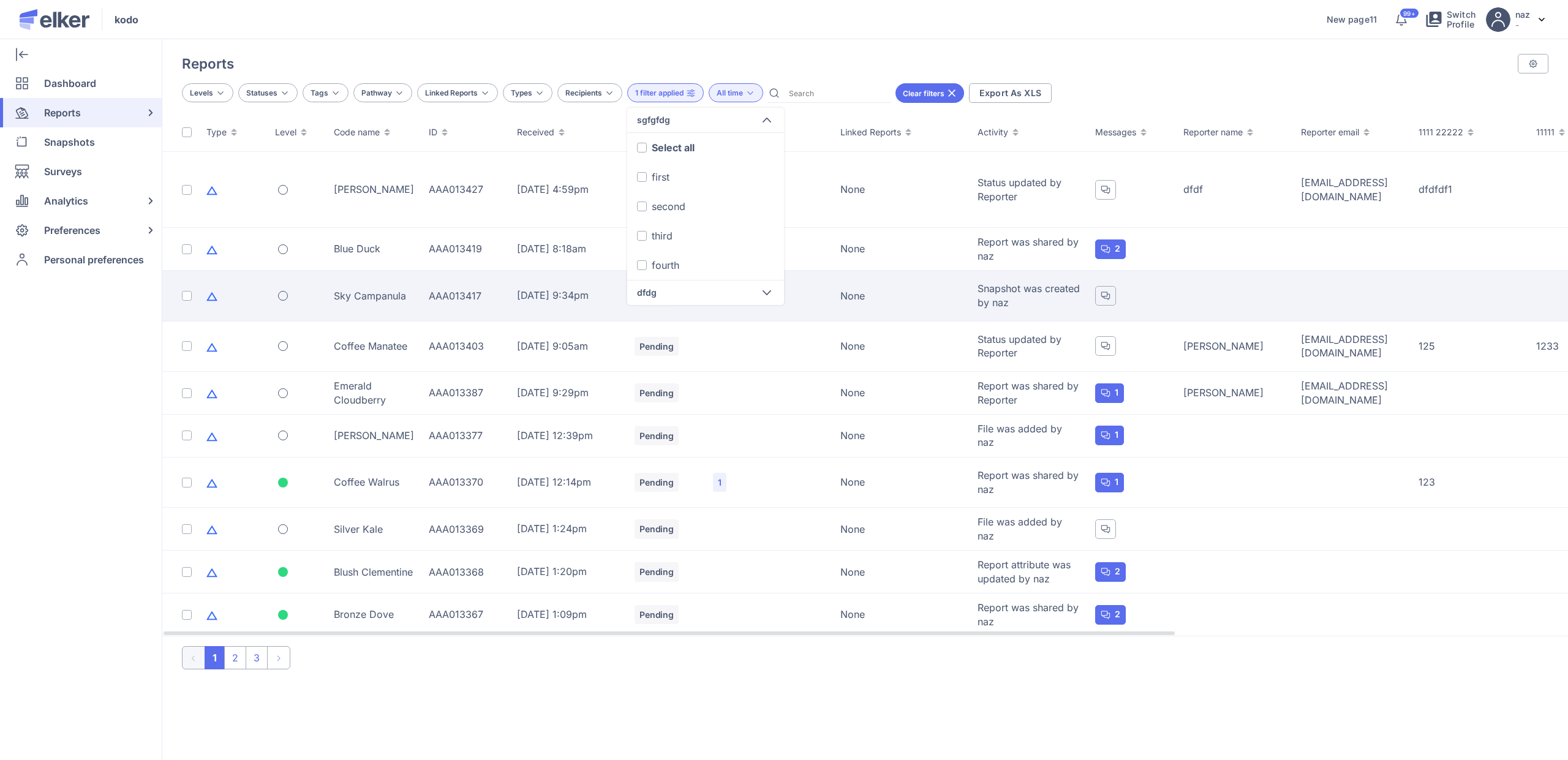
click at [659, 308] on td "Pending" at bounding box center [667, 296] width 79 height 51
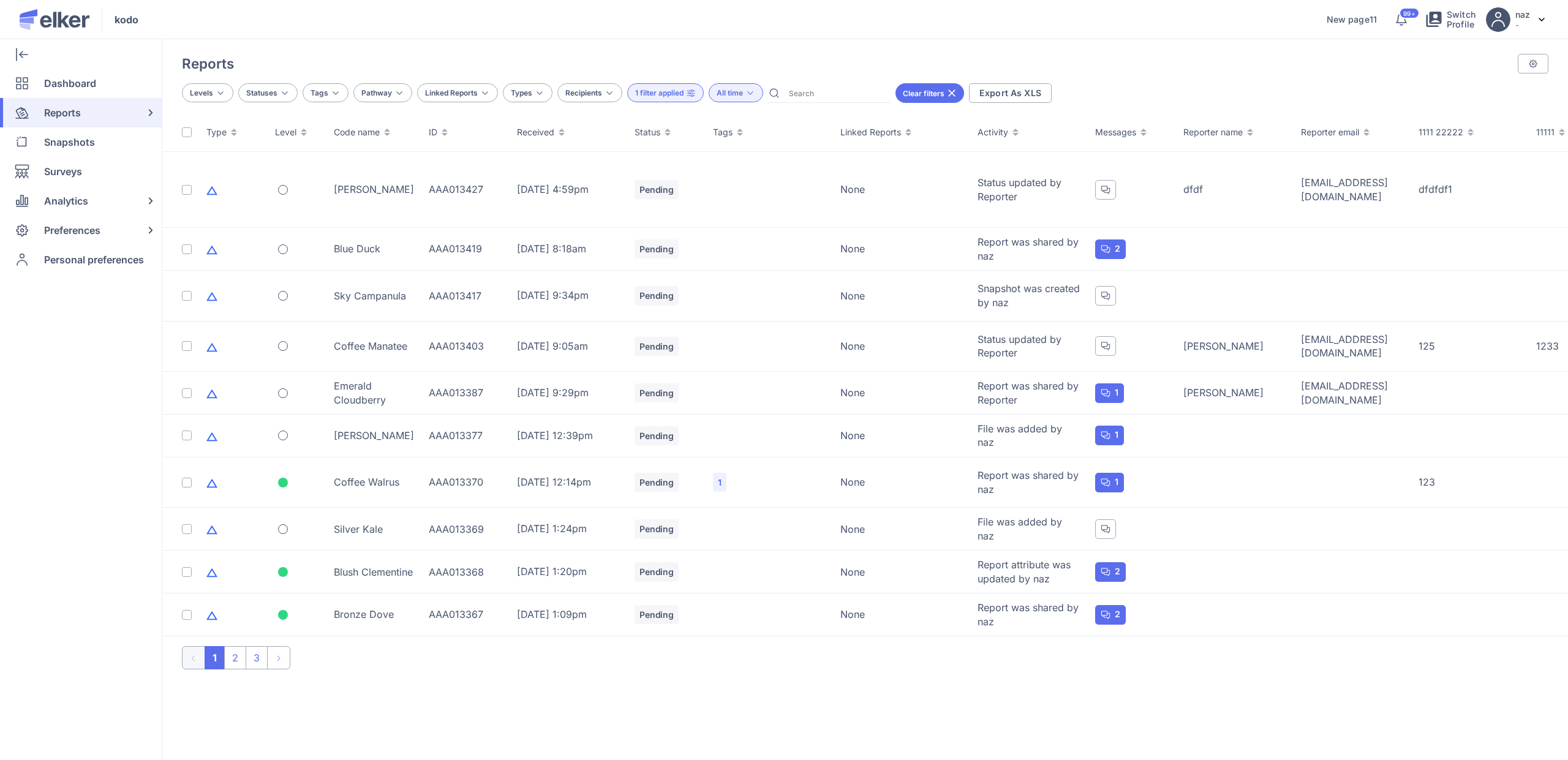
click at [668, 98] on div "1 filter applied" at bounding box center [665, 93] width 76 height 19
click at [679, 138] on div "dfdg" at bounding box center [705, 145] width 157 height 25
click at [664, 175] on div "2 - 3" at bounding box center [663, 172] width 23 height 15
click at [0, 0] on input "2 - 3" at bounding box center [0, 0] width 0 height 0
click at [653, 198] on span "Apply" at bounding box center [653, 202] width 20 height 9
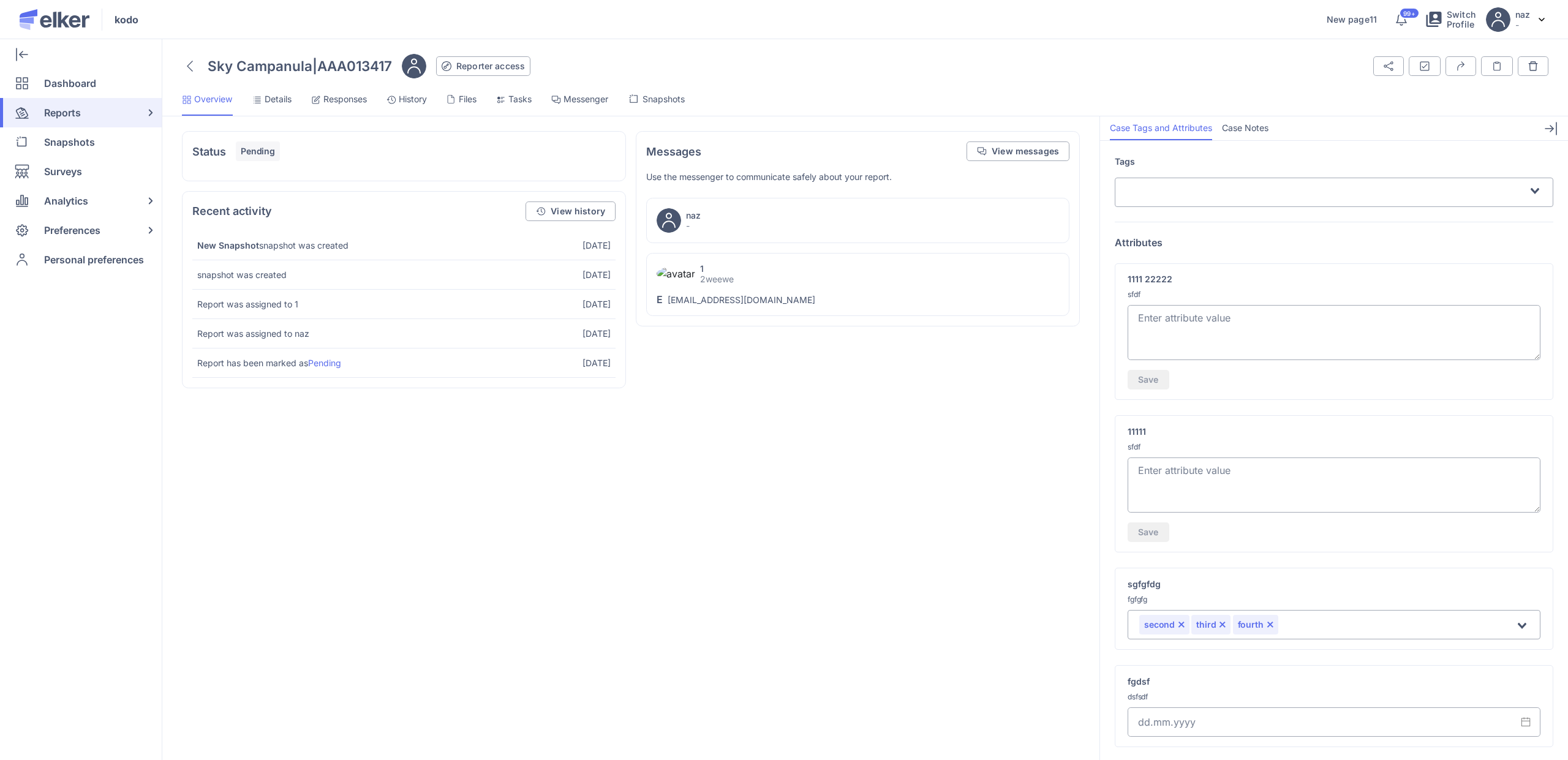
click at [189, 68] on icon at bounding box center [190, 66] width 5 height 10
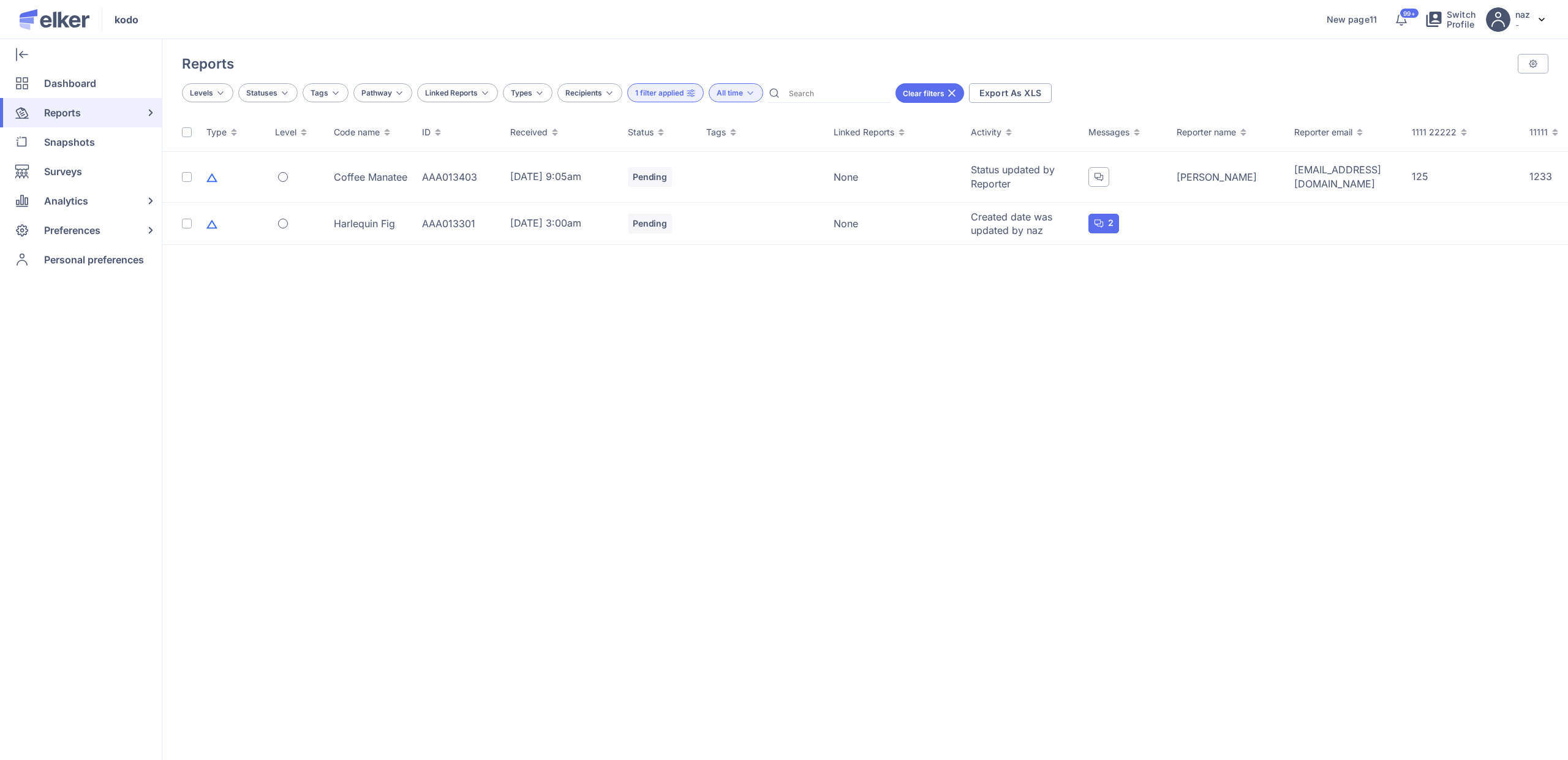
click at [652, 94] on span "1 filter applied" at bounding box center [659, 93] width 48 height 9
click at [709, 139] on div "dfdg" at bounding box center [705, 145] width 157 height 25
click at [658, 168] on div "2 - 3" at bounding box center [663, 172] width 23 height 15
click at [644, 171] on span at bounding box center [642, 172] width 9 height 9
click at [0, 0] on input "2 - 3" at bounding box center [0, 0] width 0 height 0
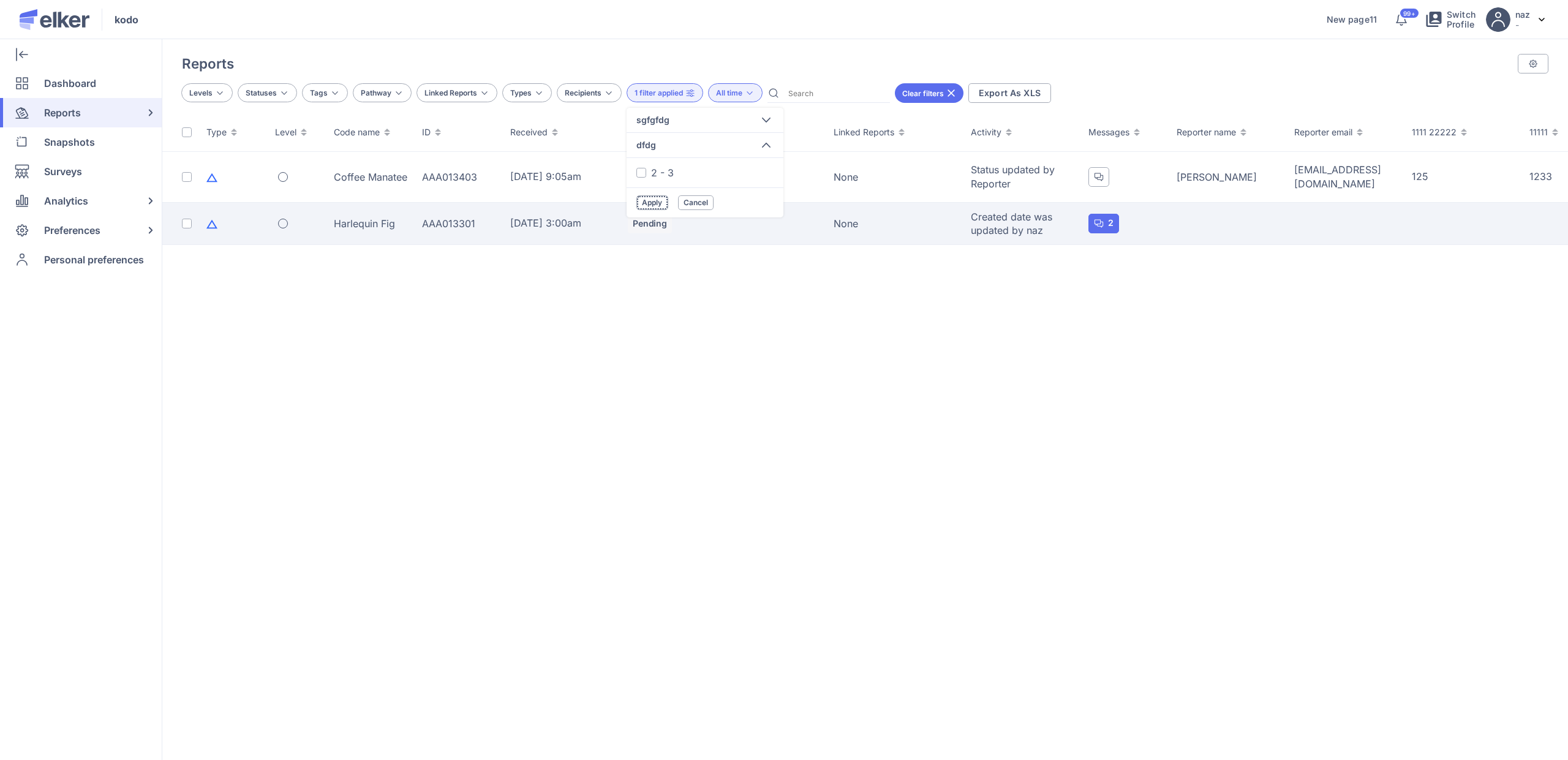
click at [649, 202] on span "Apply" at bounding box center [653, 202] width 20 height 9
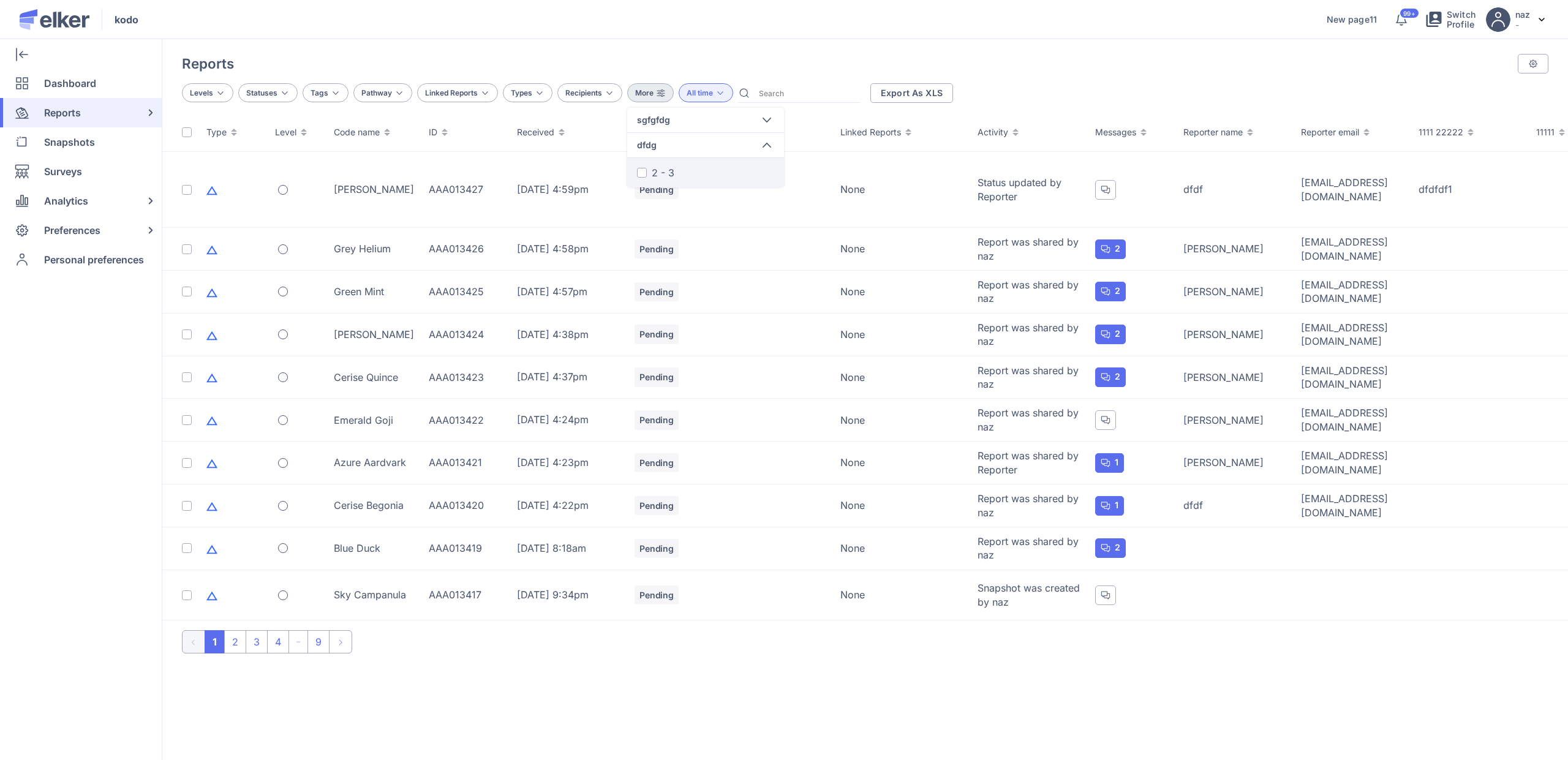
click at [641, 169] on span at bounding box center [642, 172] width 9 height 9
click at [0, 0] on input "2 - 3" at bounding box center [0, 0] width 0 height 0
click at [655, 202] on span "Apply" at bounding box center [653, 202] width 20 height 9
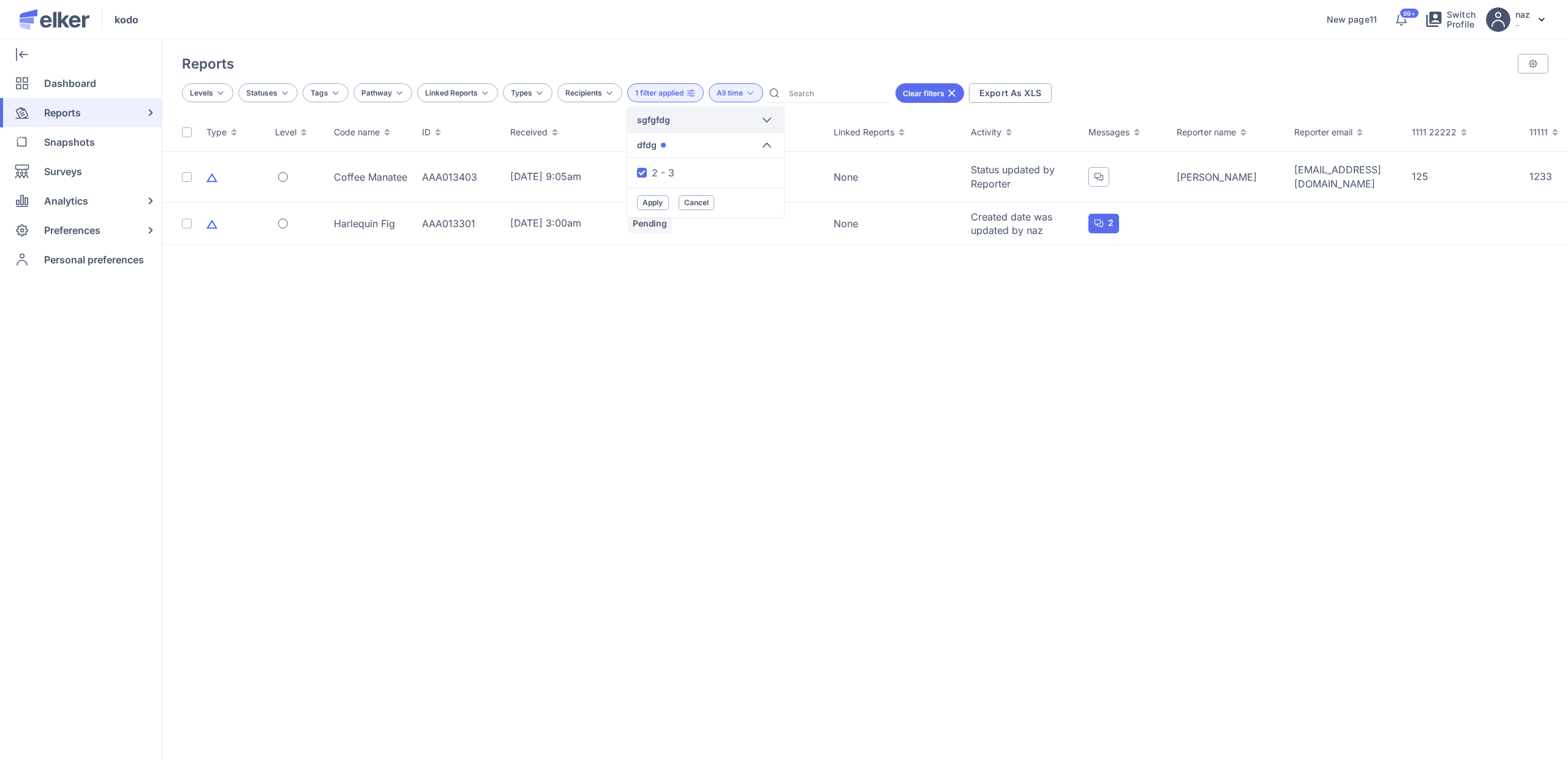
click at [663, 129] on div "sgfgfdg" at bounding box center [705, 120] width 157 height 24
click at [644, 172] on span at bounding box center [642, 177] width 9 height 9
click at [0, 0] on input "first" at bounding box center [0, 0] width 0 height 0
click at [650, 350] on span "Apply" at bounding box center [653, 350] width 20 height 9
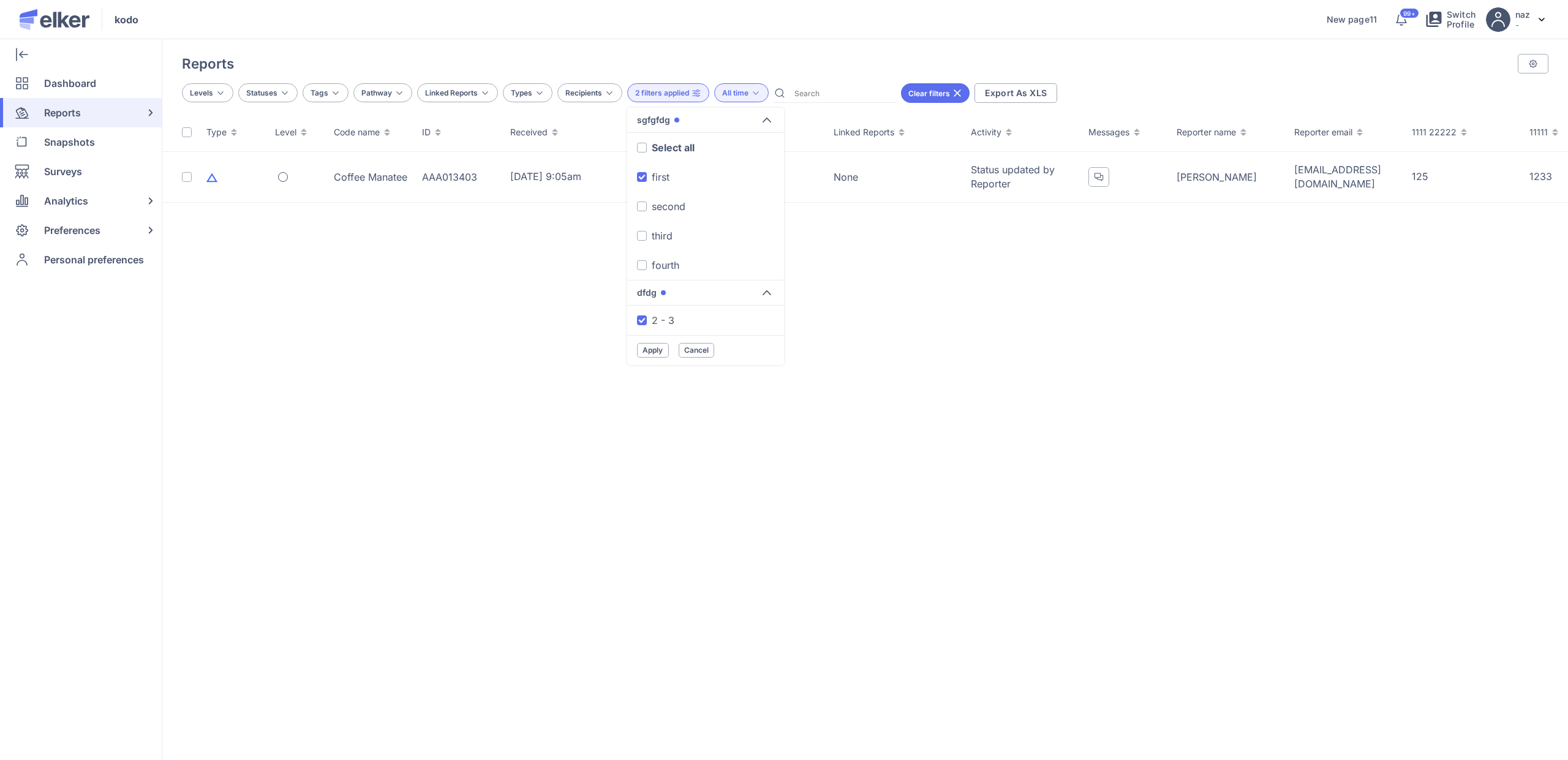
click at [672, 94] on span "2 filters applied" at bounding box center [662, 93] width 54 height 9
click at [42, 207] on div "Analytics" at bounding box center [78, 201] width 157 height 29
click at [66, 208] on span "Analytics" at bounding box center [66, 201] width 44 height 29
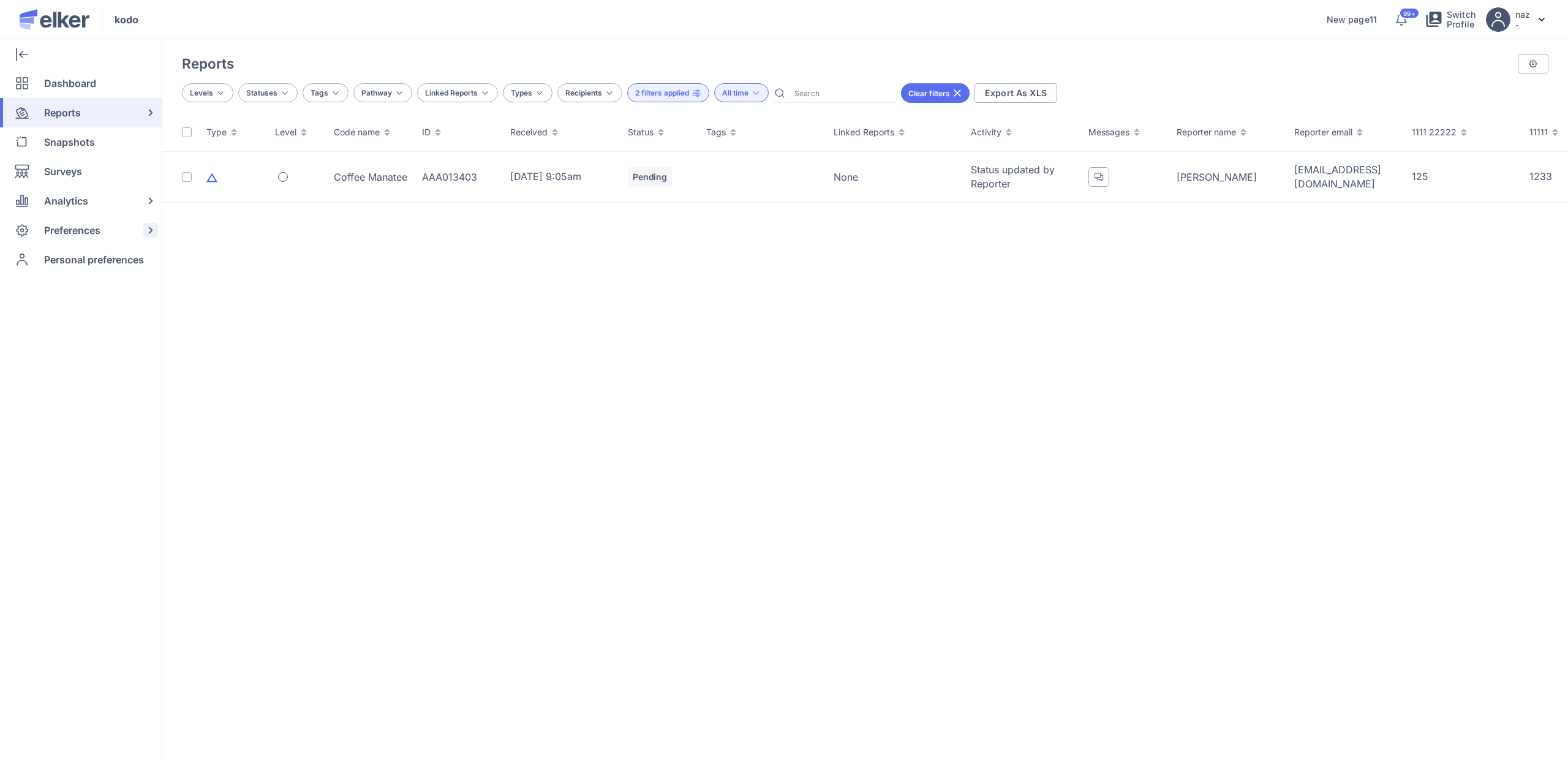
click at [66, 222] on span "Preferences" at bounding box center [72, 230] width 57 height 29
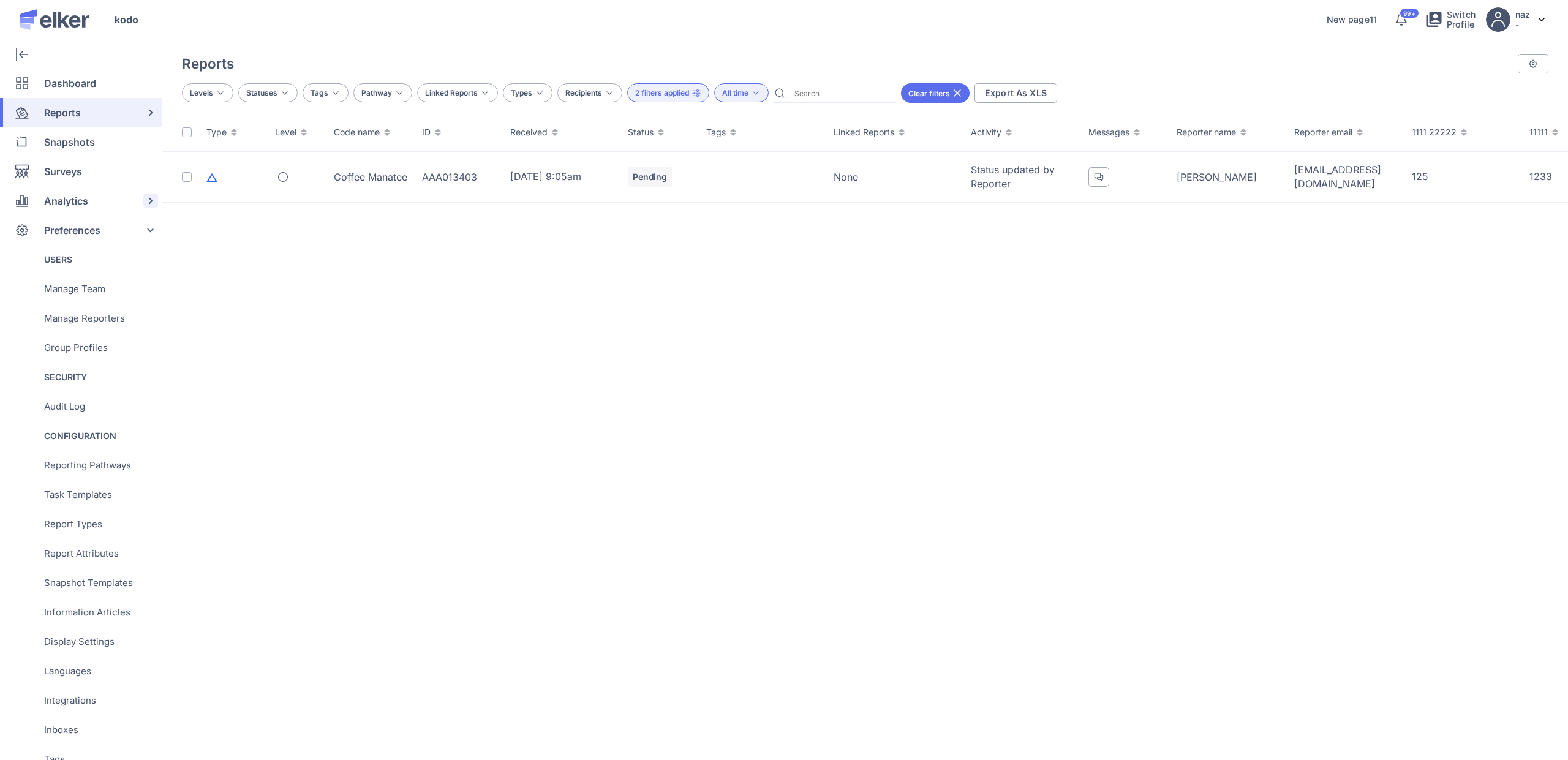
click at [66, 208] on span "Analytics" at bounding box center [66, 201] width 44 height 29
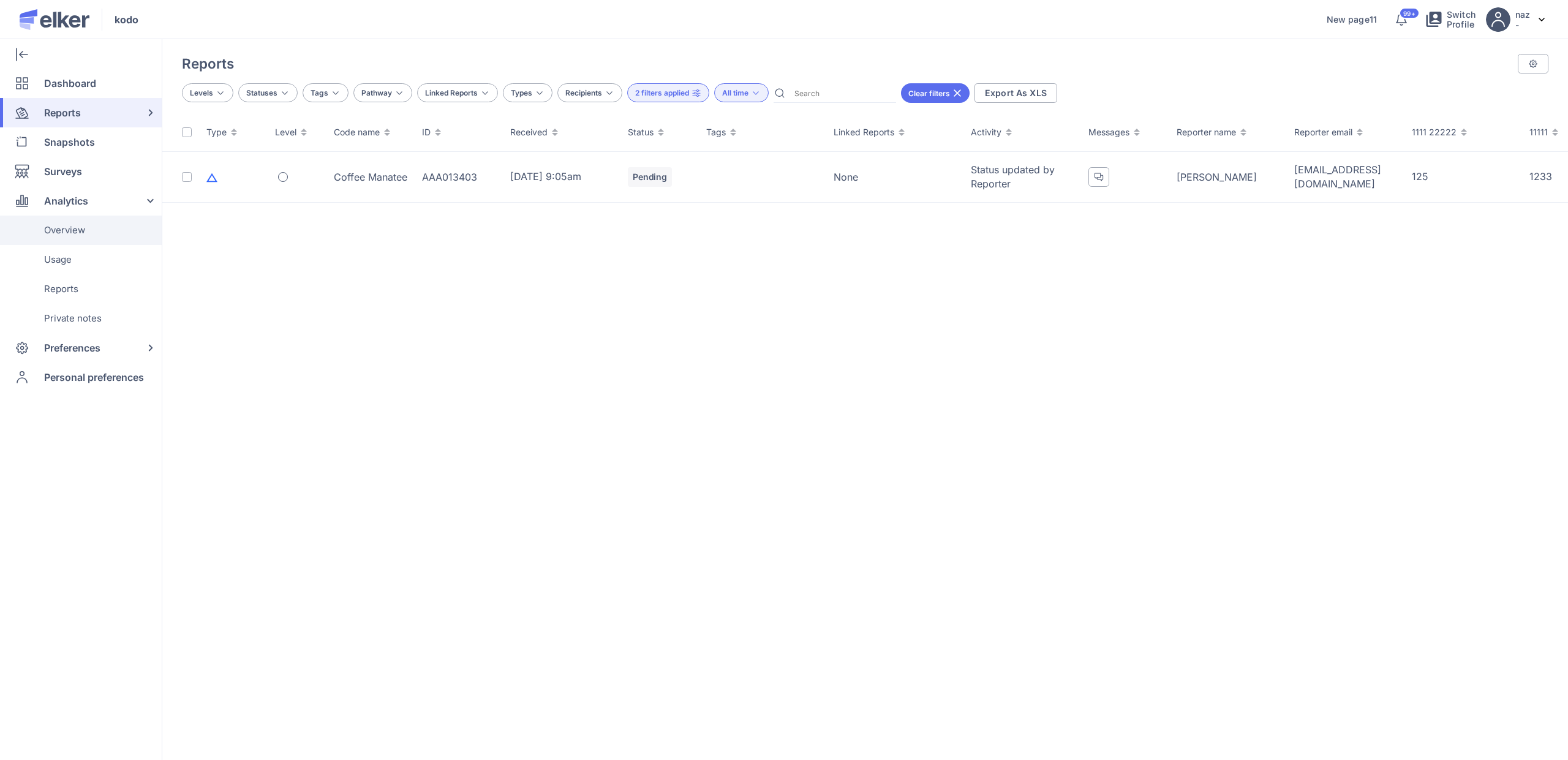
click at [66, 229] on span "Overview" at bounding box center [65, 230] width 41 height 29
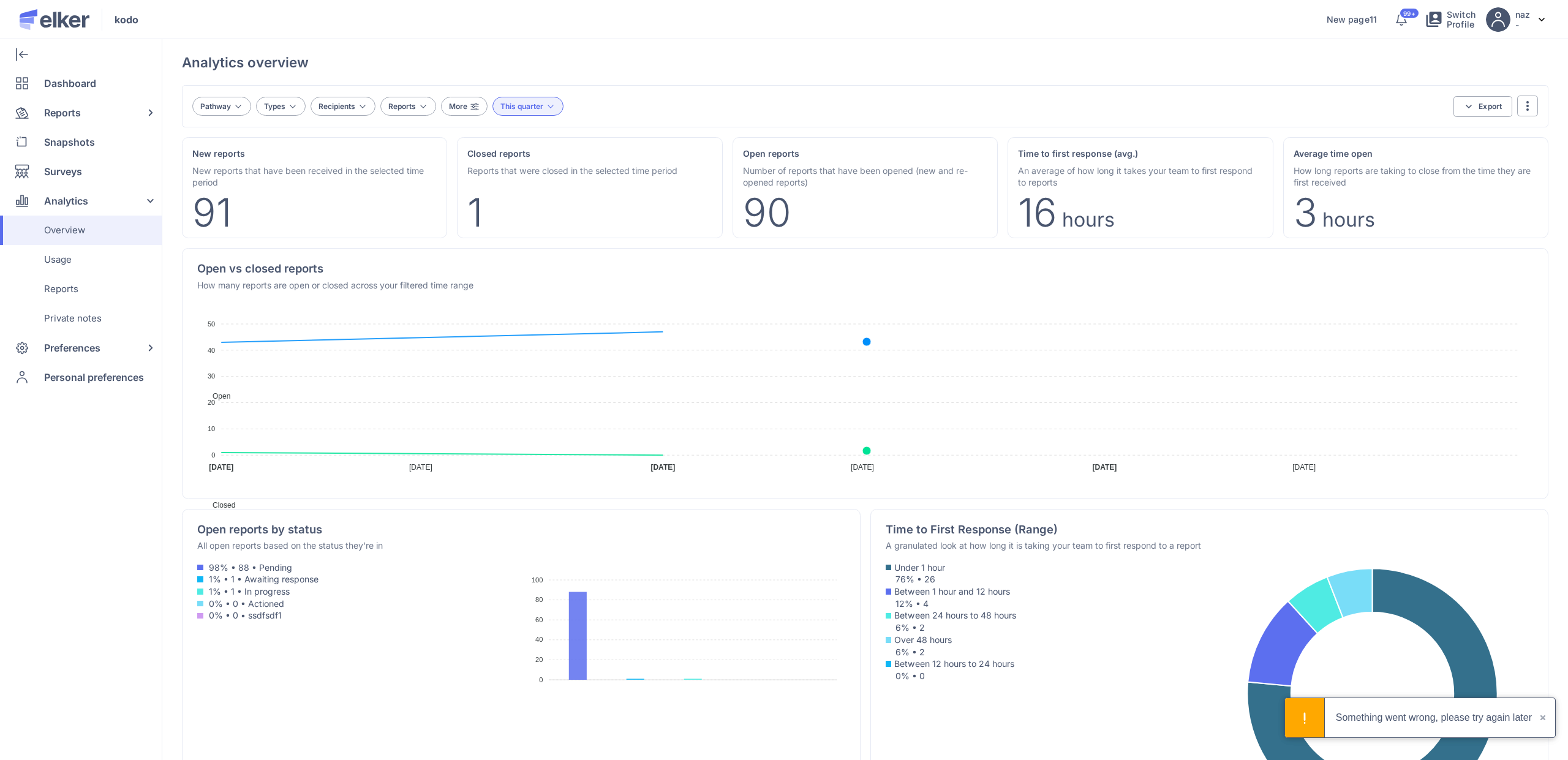
click at [480, 112] on div "More" at bounding box center [464, 106] width 46 height 19
click at [486, 128] on div "sgfgfdg" at bounding box center [519, 132] width 157 height 24
click at [479, 187] on div "first" at bounding box center [474, 190] width 18 height 15
click at [0, 0] on input "first" at bounding box center [0, 0] width 0 height 0
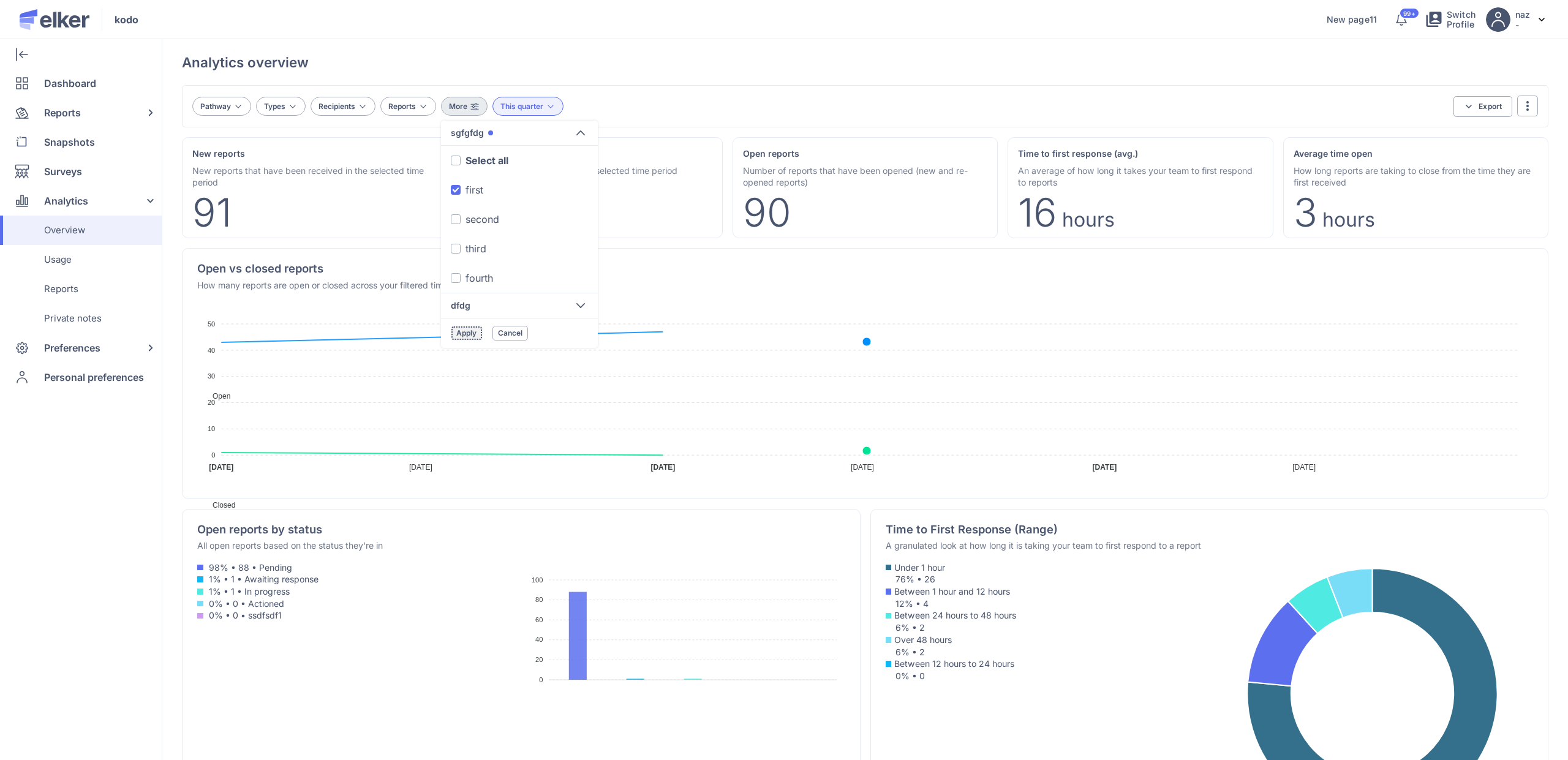
click at [463, 333] on span "Apply" at bounding box center [467, 333] width 20 height 9
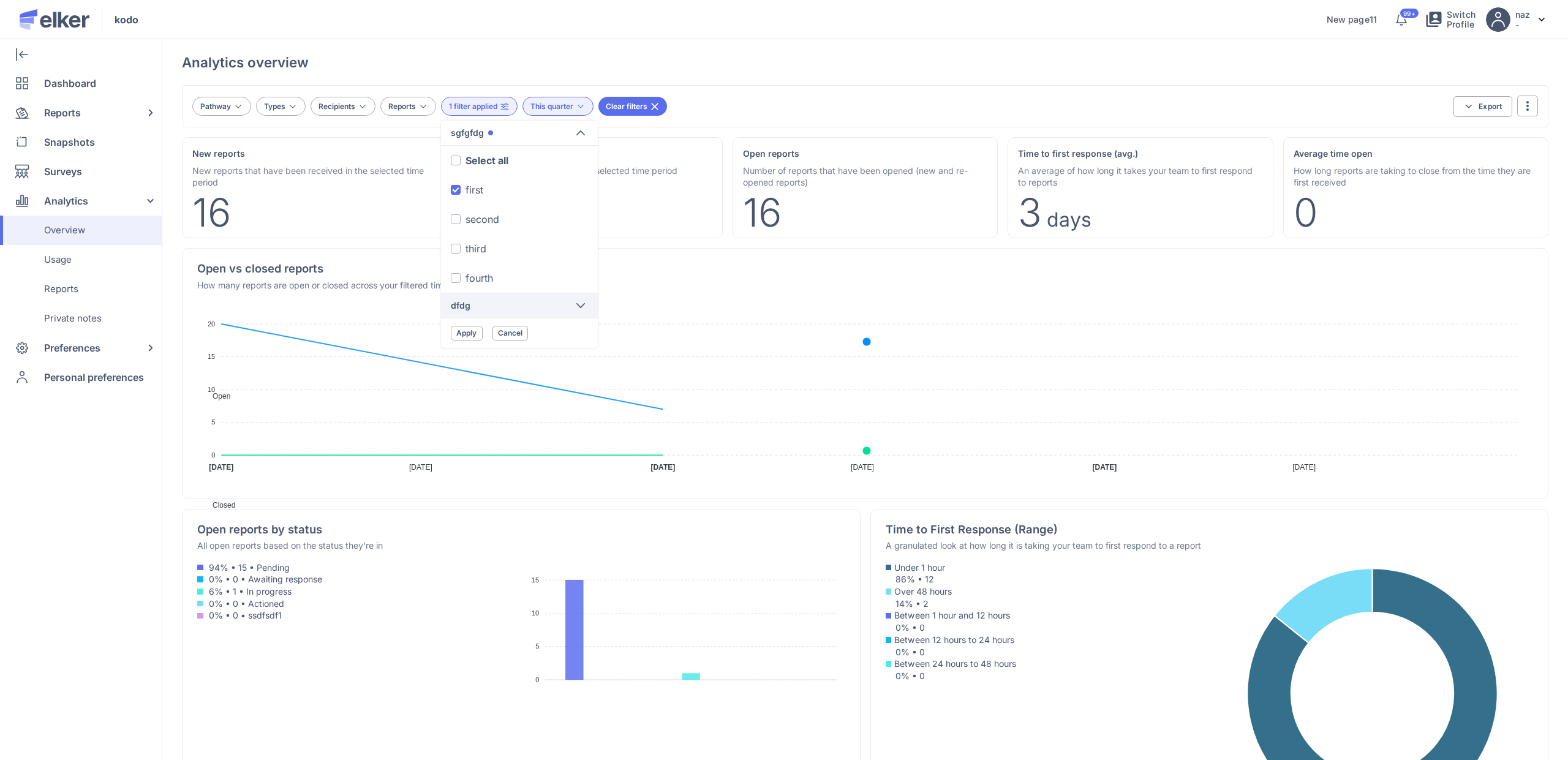
click at [467, 306] on span "dfdg" at bounding box center [460, 306] width 20 height 13
click at [461, 334] on label "2 - 3" at bounding box center [519, 333] width 157 height 29
click at [0, 0] on input "2 - 3" at bounding box center [0, 0] width 0 height 0
click at [476, 196] on div "first" at bounding box center [474, 190] width 18 height 15
click at [0, 0] on input "first" at bounding box center [0, 0] width 0 height 0
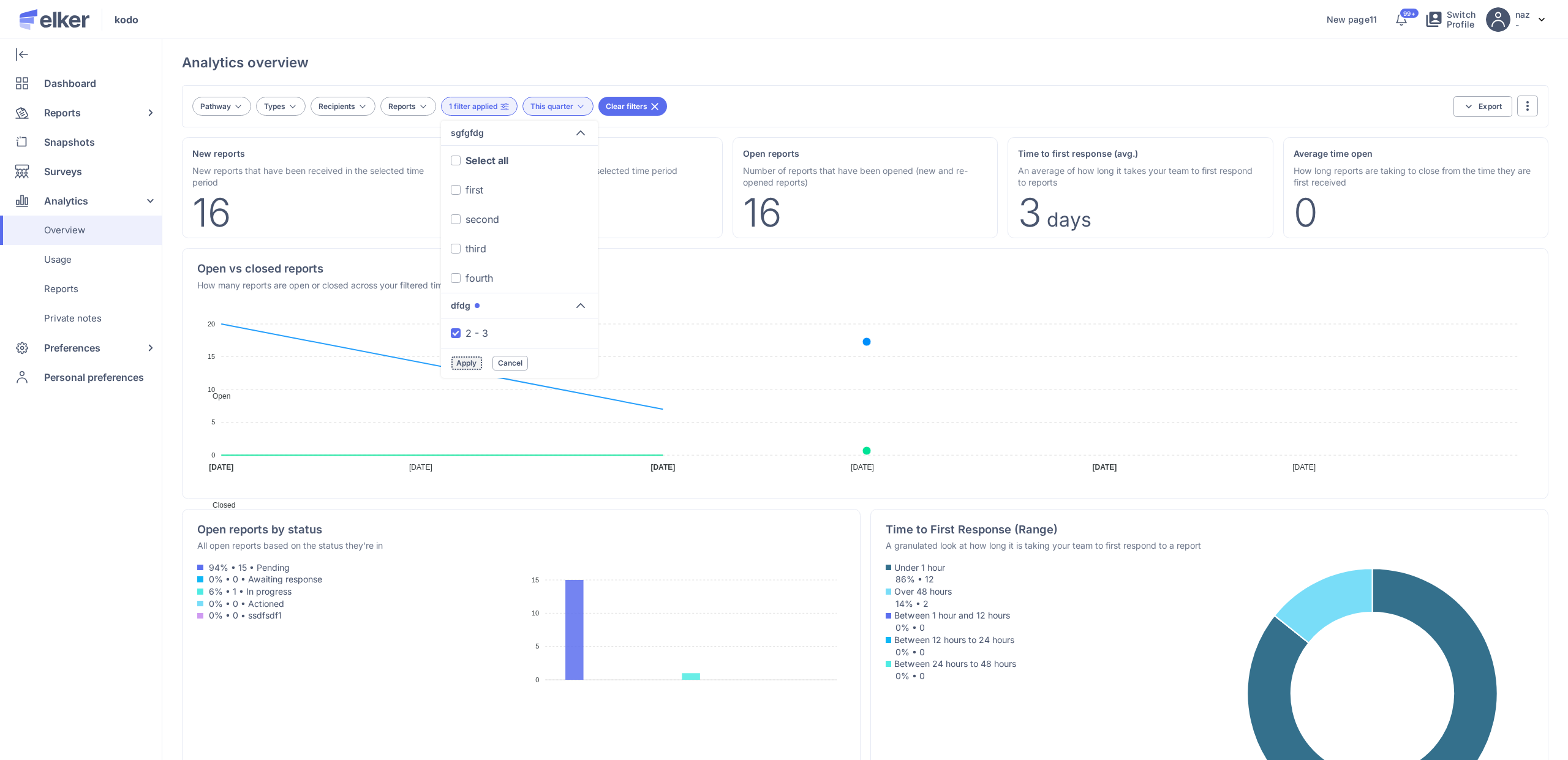
click at [467, 357] on button "Apply" at bounding box center [467, 363] width 31 height 15
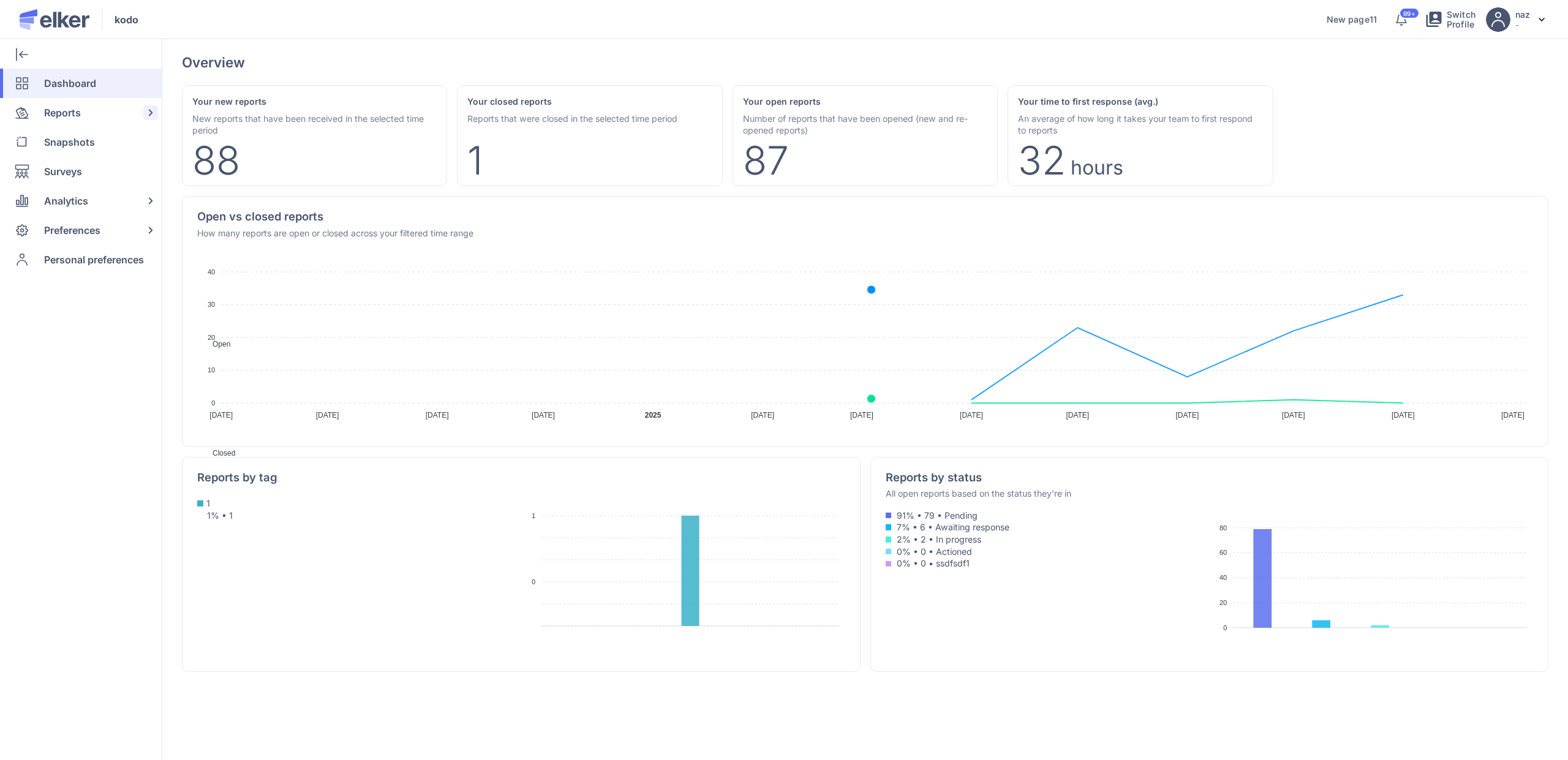
click at [49, 106] on span "Reports" at bounding box center [62, 113] width 37 height 29
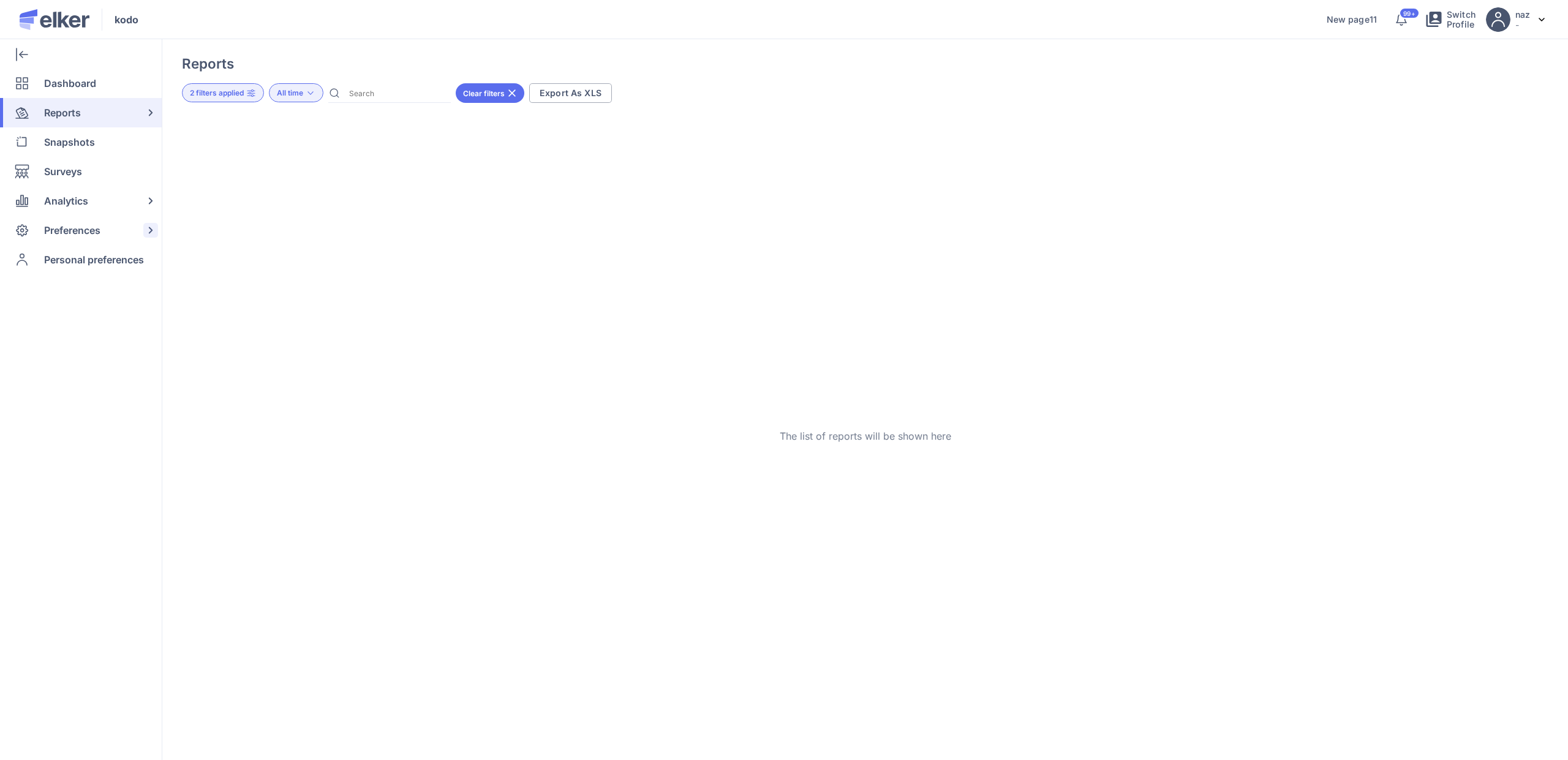
click at [81, 223] on span "Preferences" at bounding box center [72, 230] width 57 height 29
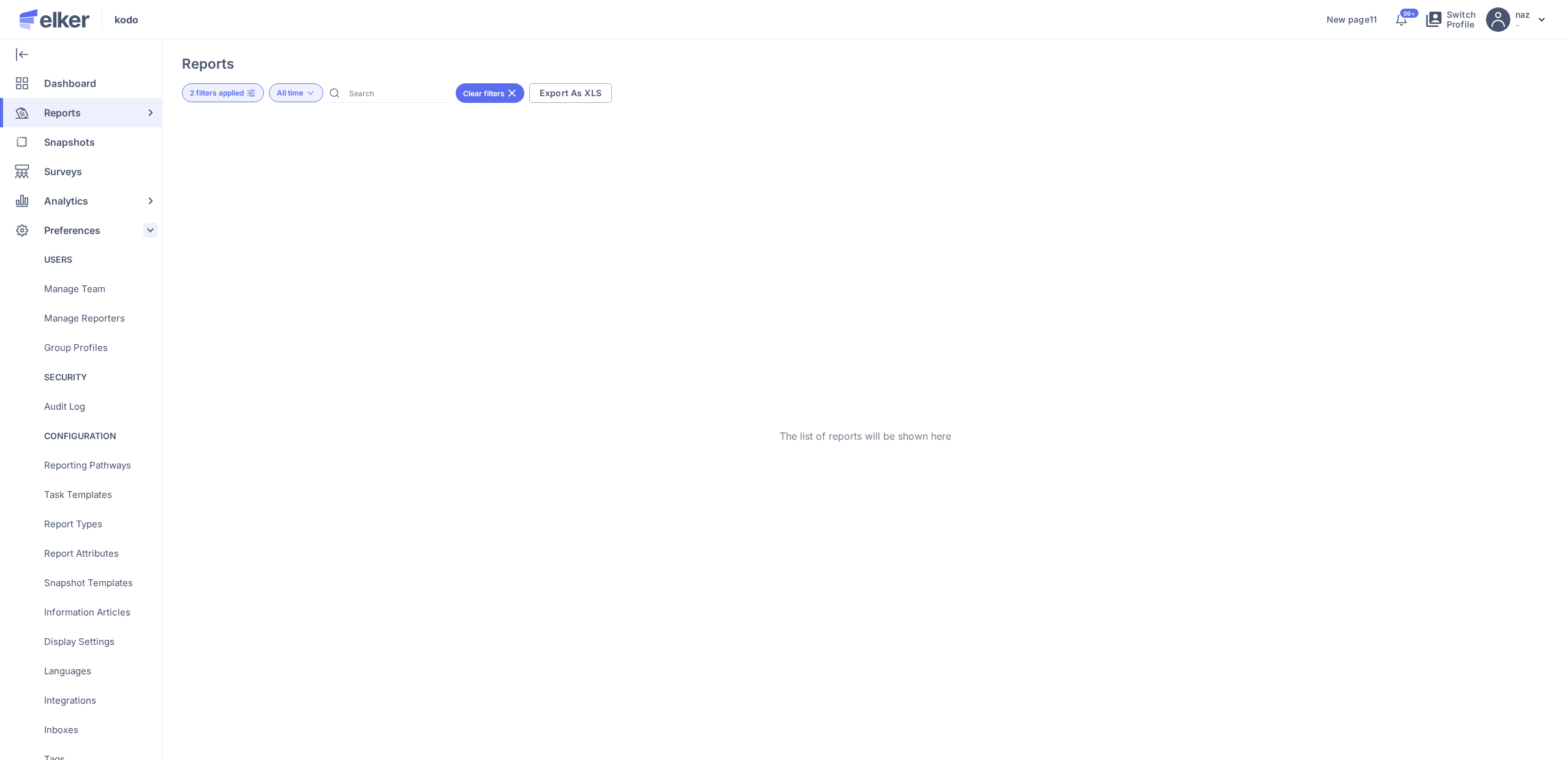
scroll to position [181, 0]
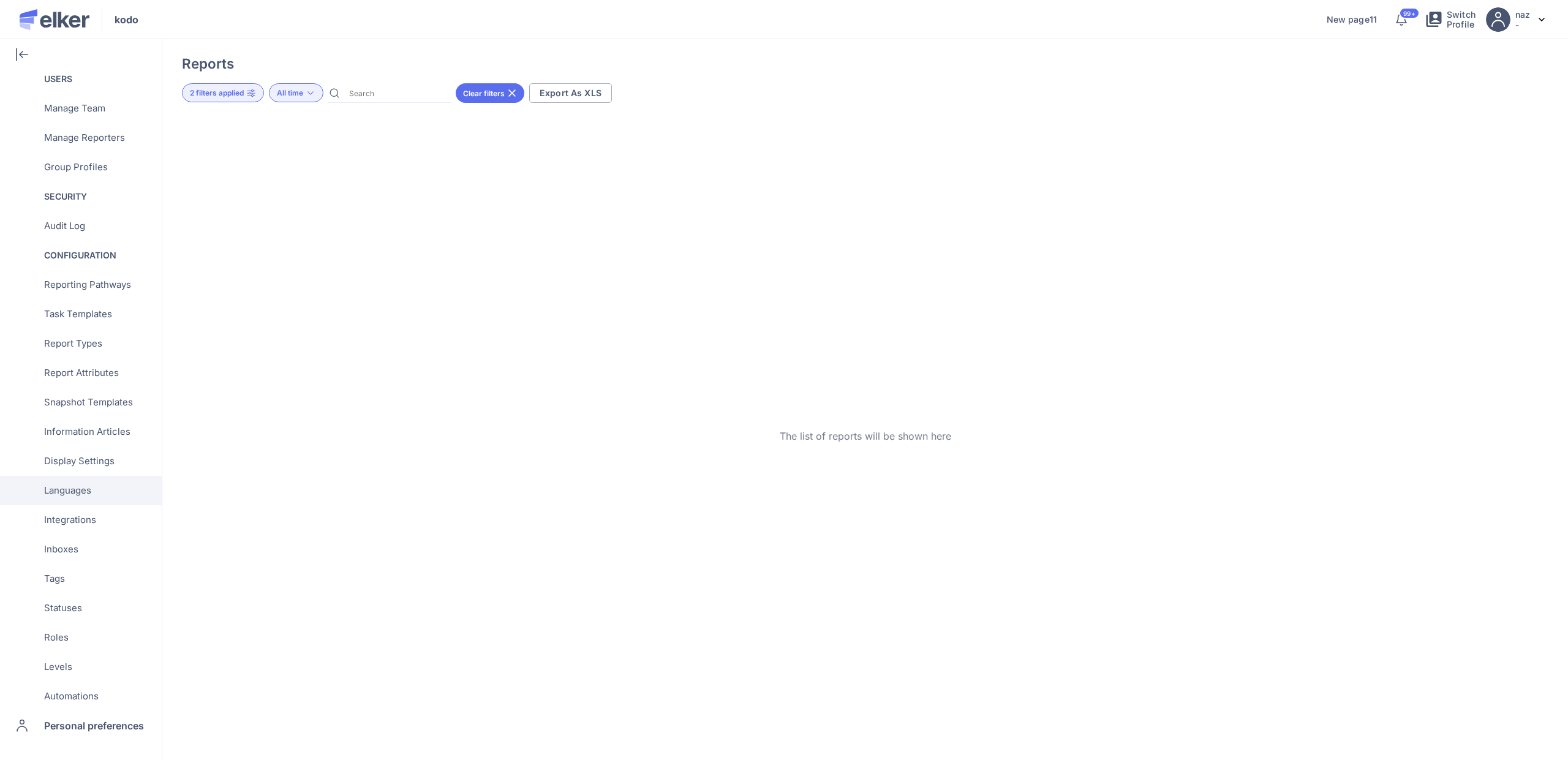
click at [90, 490] on span "Languages" at bounding box center [68, 490] width 47 height 29
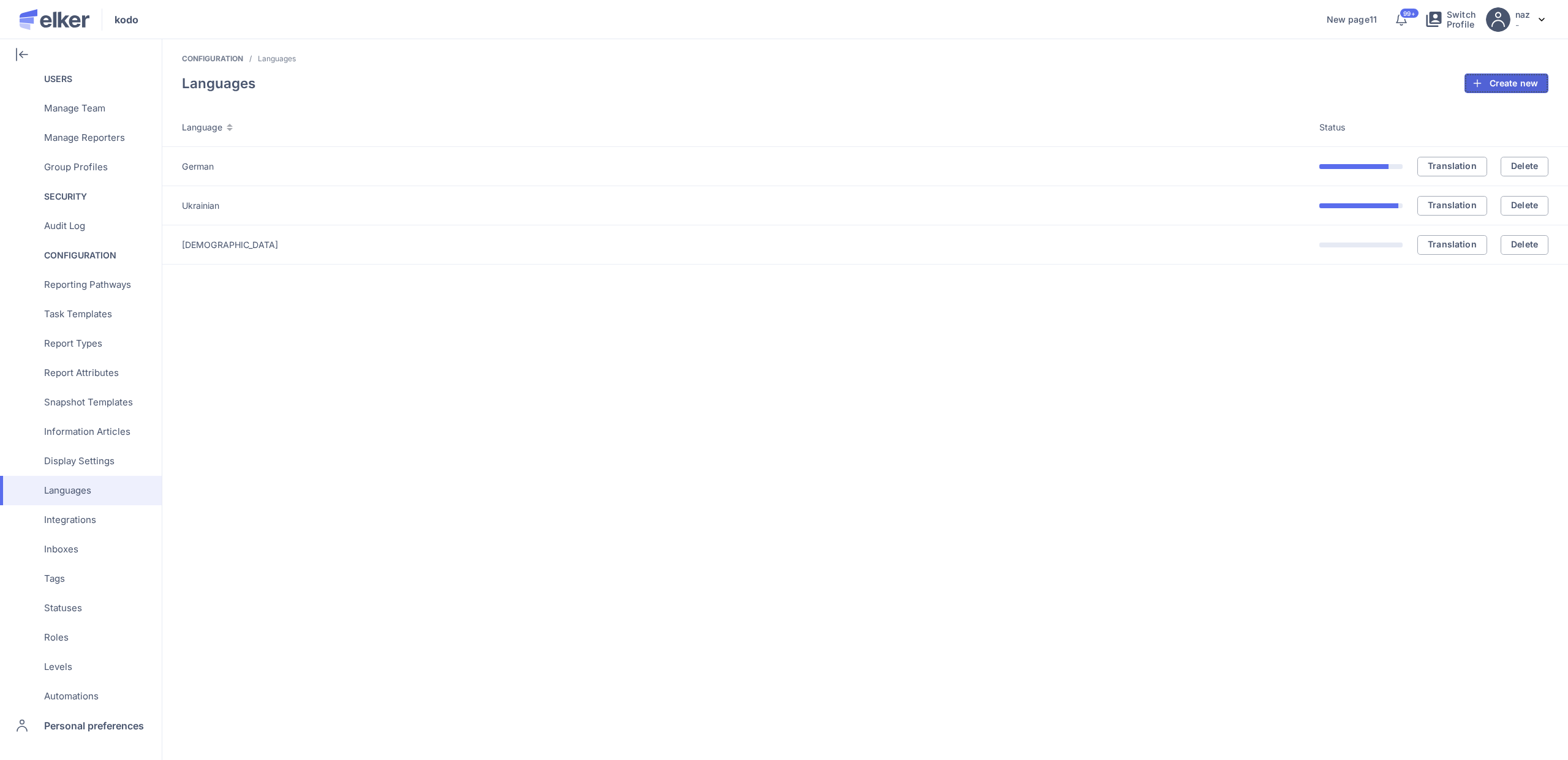
click at [1504, 85] on span "Create new" at bounding box center [1514, 83] width 48 height 9
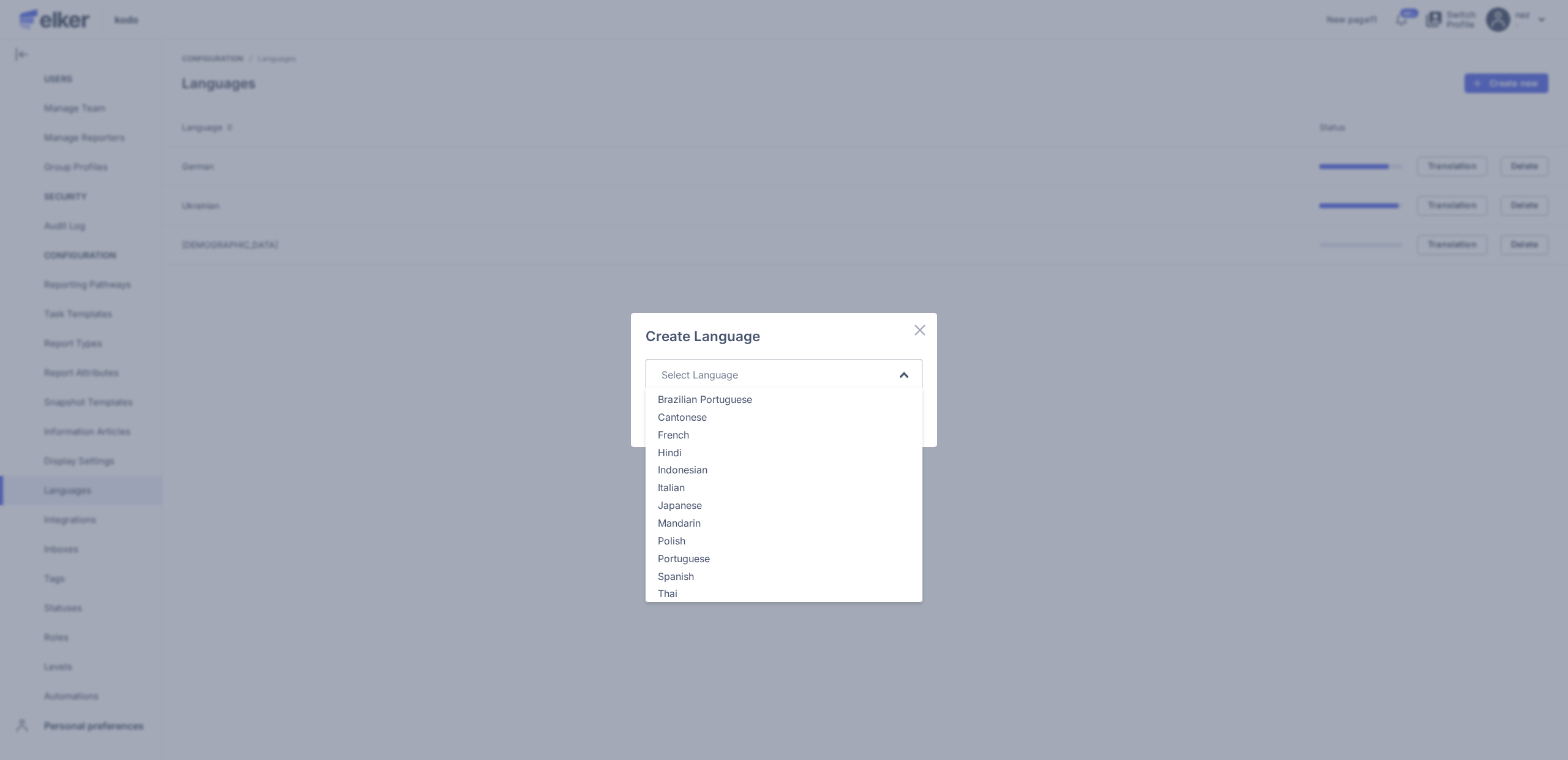
click at [703, 374] on input "Search for option" at bounding box center [777, 374] width 239 height 15
click at [695, 398] on div "Brazilian Portuguese" at bounding box center [784, 400] width 253 height 14
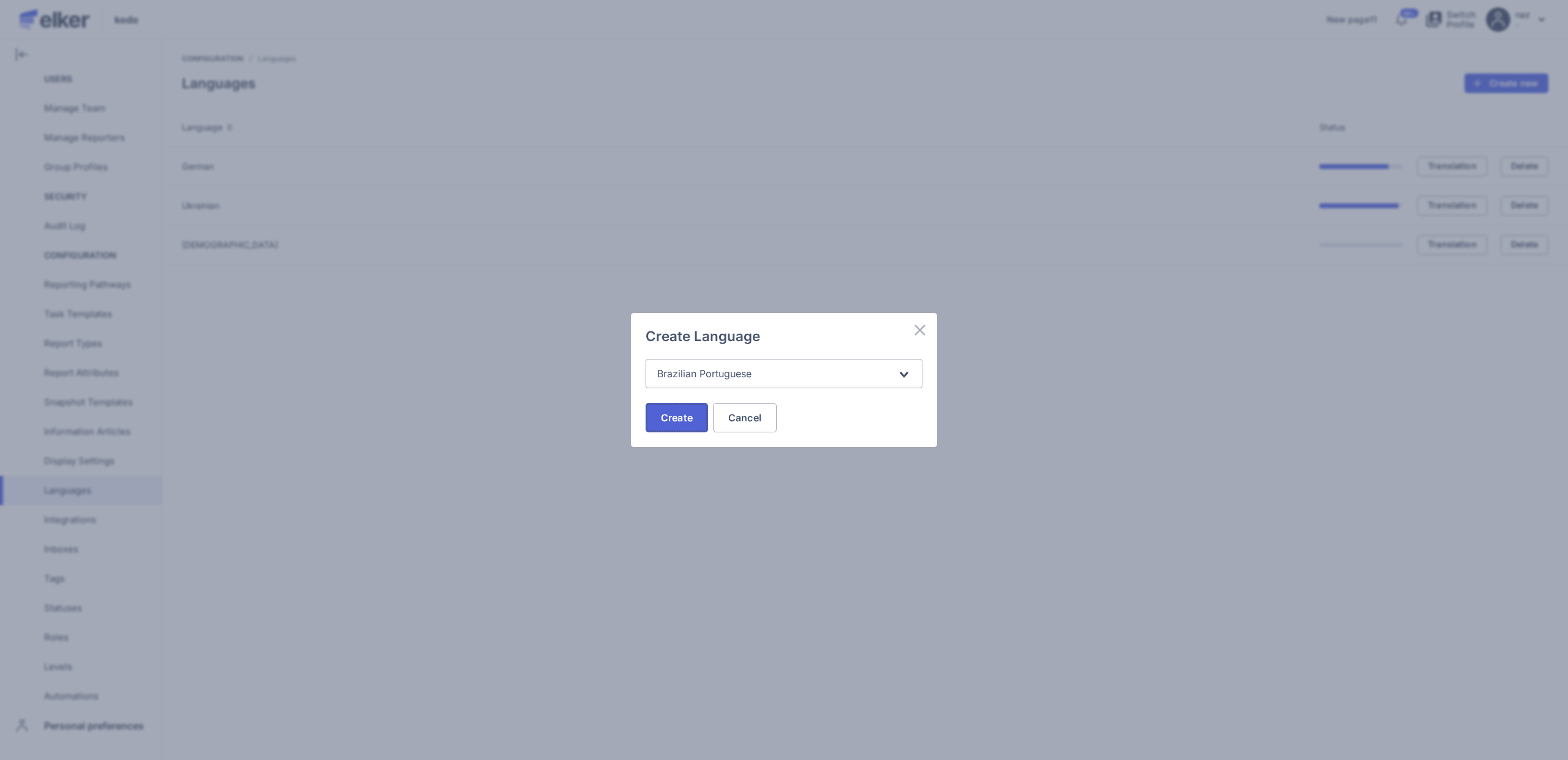
click at [686, 422] on span "Create" at bounding box center [677, 418] width 31 height 9
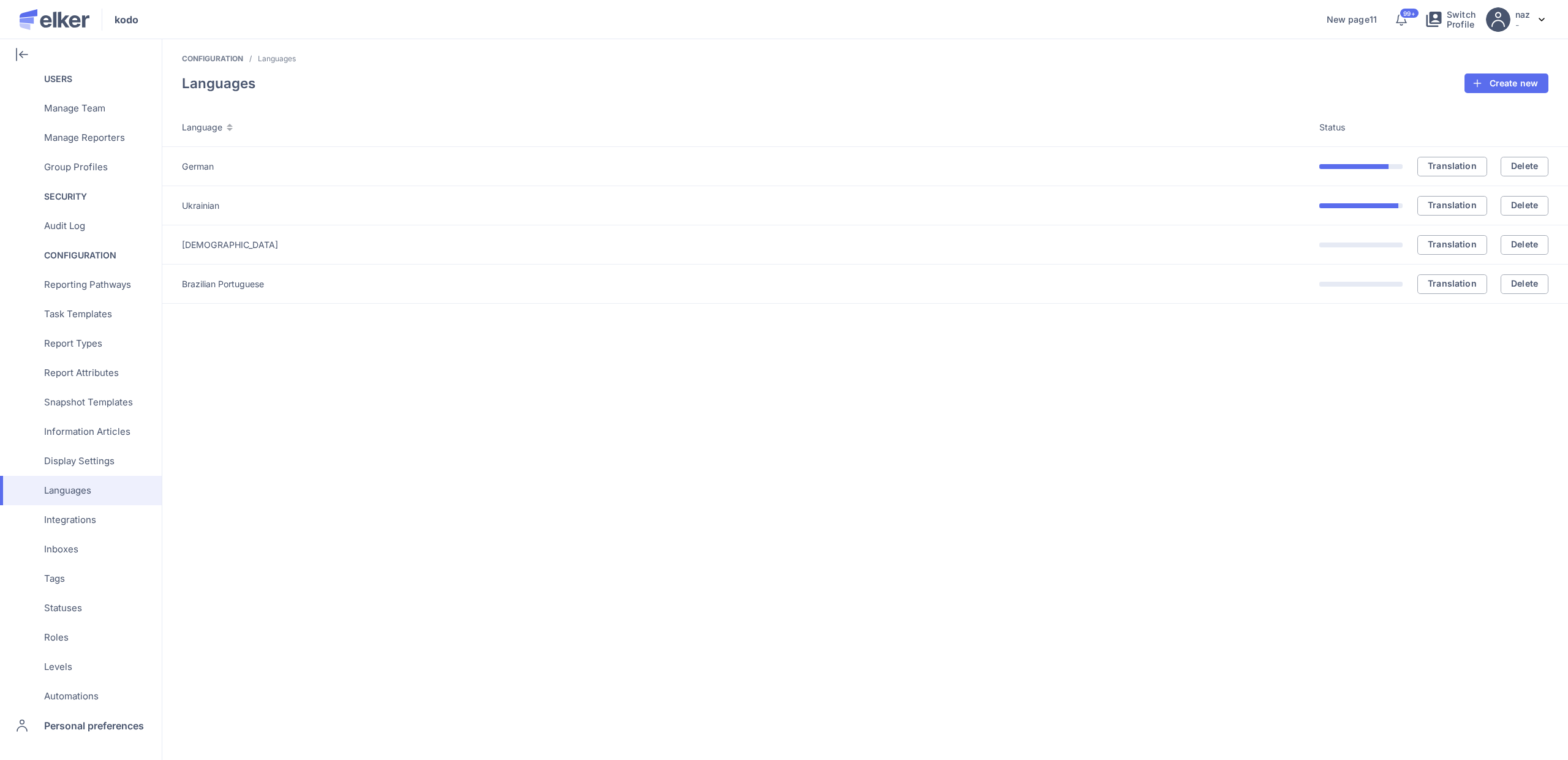
click at [223, 286] on div "Brazilian Portuguese" at bounding box center [750, 284] width 1137 height 13
click at [1460, 282] on span "Translation" at bounding box center [1452, 283] width 49 height 9
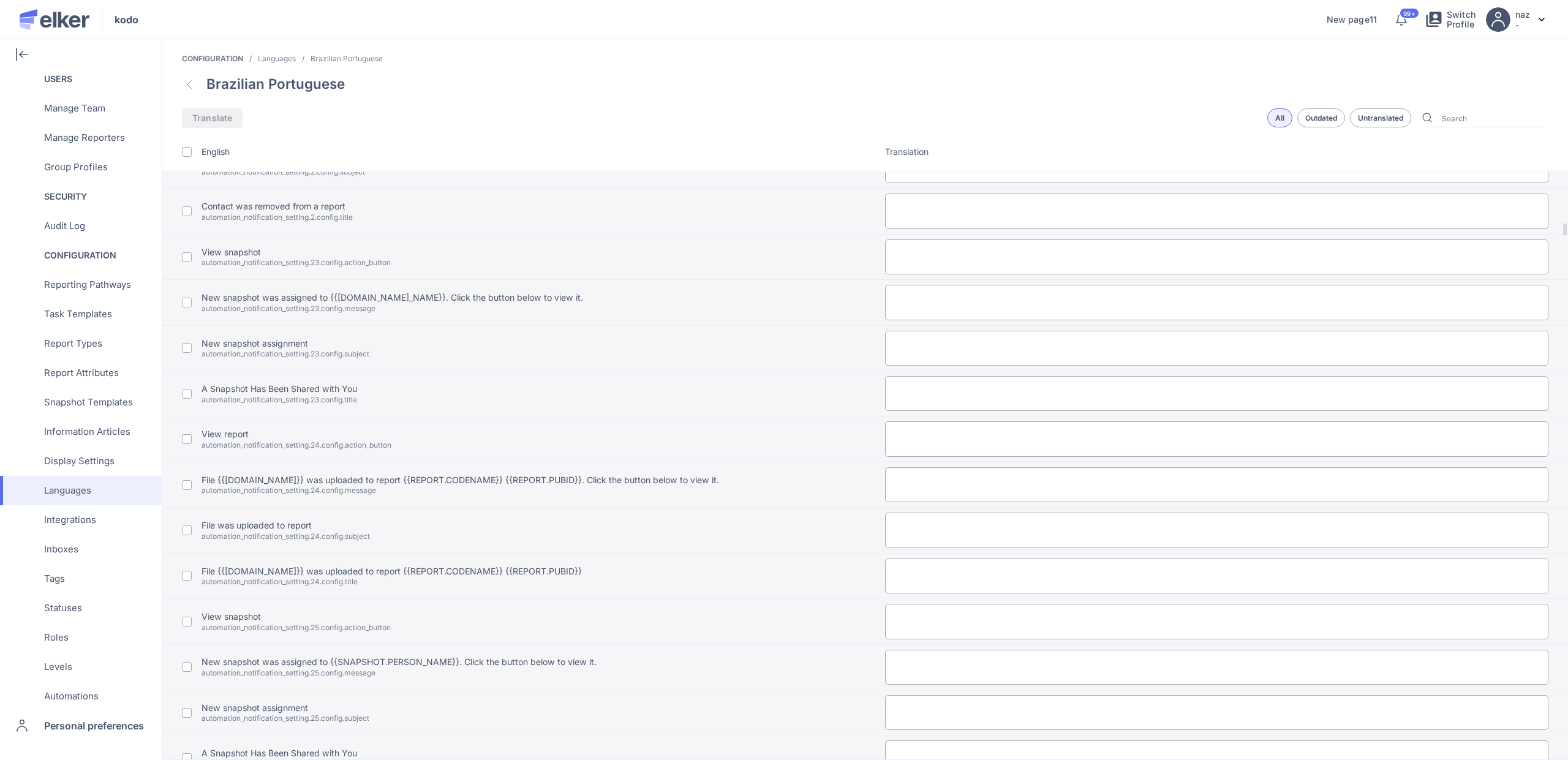
scroll to position [7739, 0]
